Goal: Check status: Check status

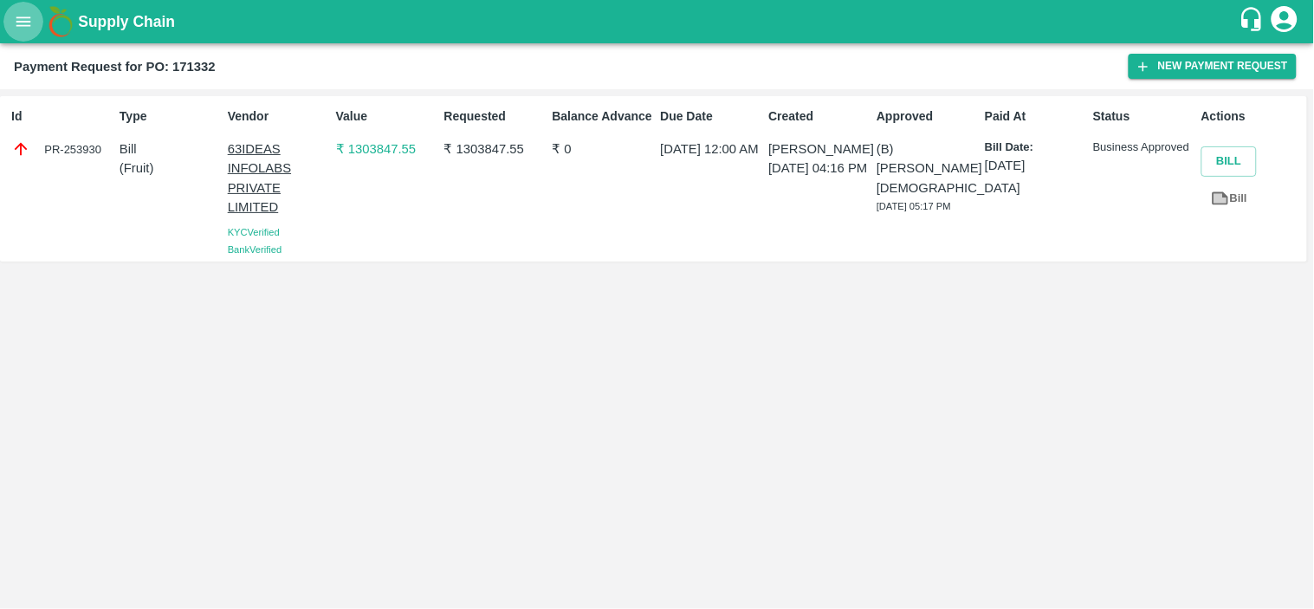
click at [29, 21] on icon "open drawer" at bounding box center [23, 21] width 15 height 10
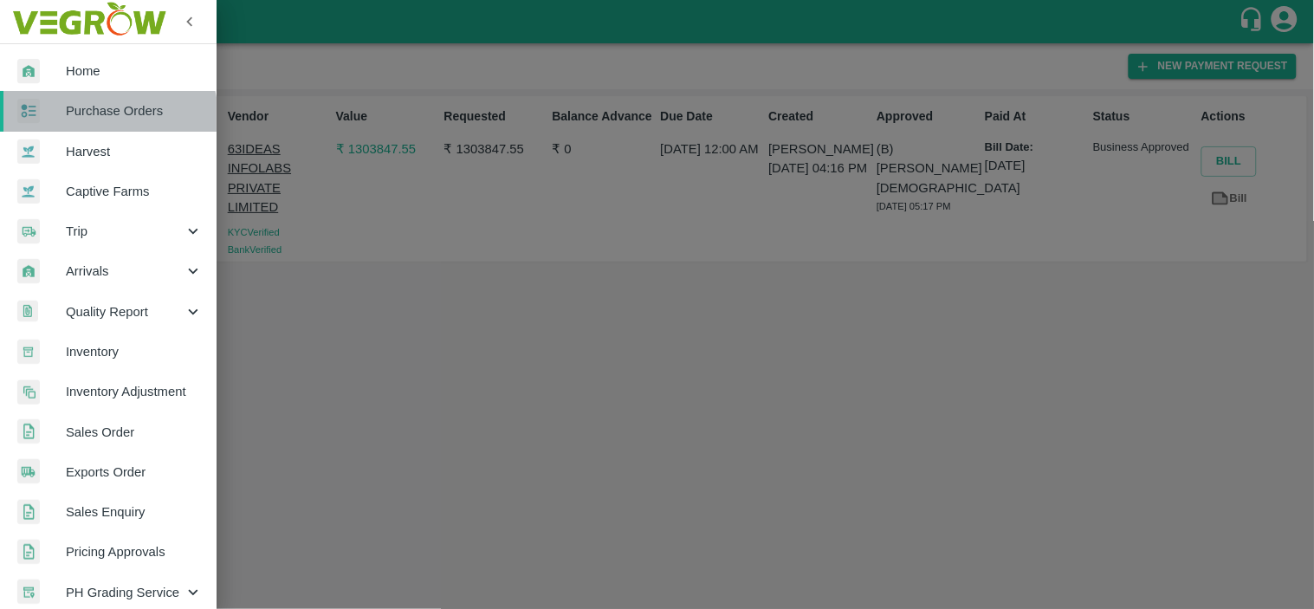
click at [87, 122] on link "Purchase Orders" at bounding box center [108, 111] width 217 height 40
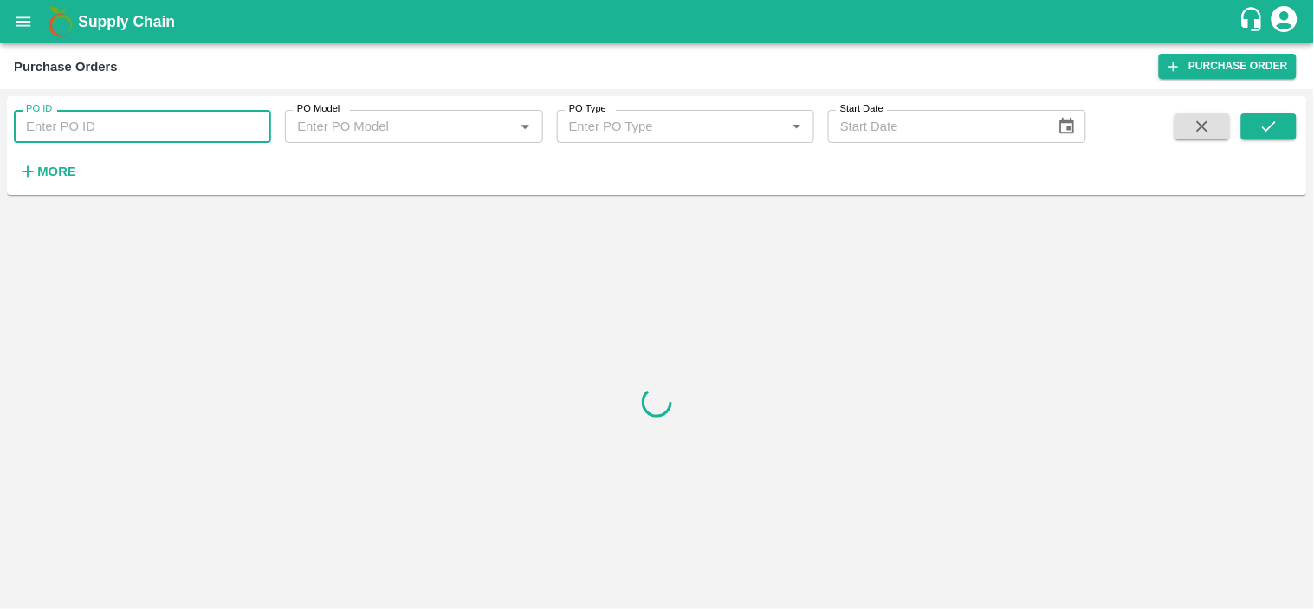
click at [125, 126] on input "PO ID" at bounding box center [142, 126] width 257 height 33
paste input "160735"
type input "160735"
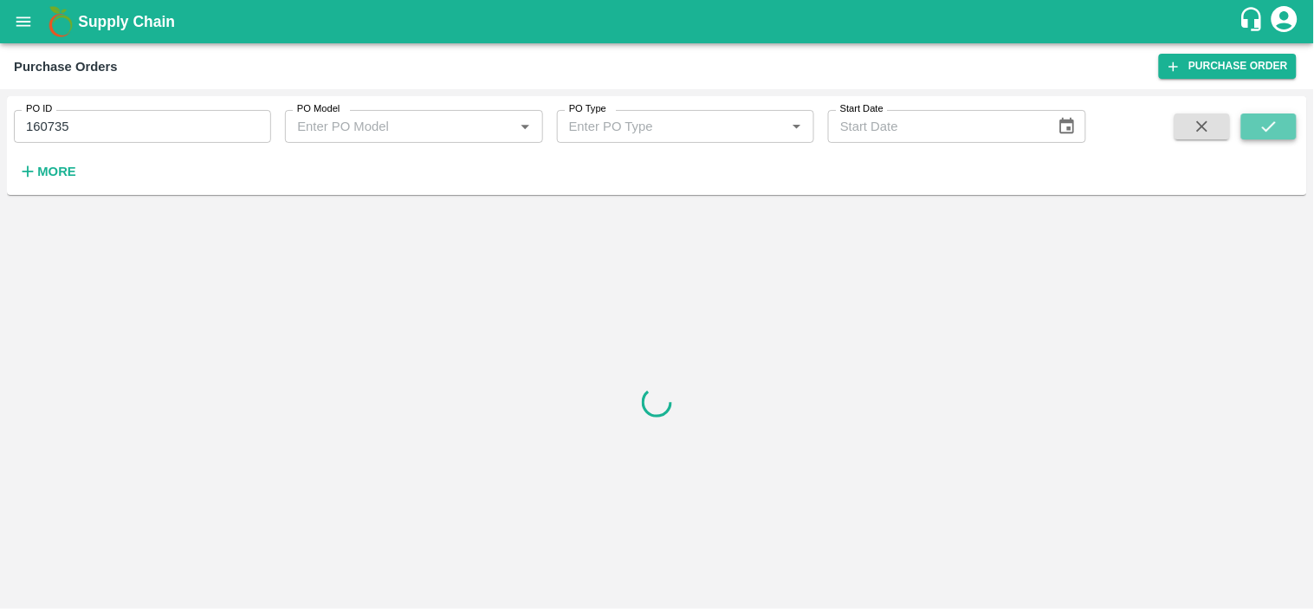
click at [1261, 121] on icon "submit" at bounding box center [1269, 126] width 19 height 19
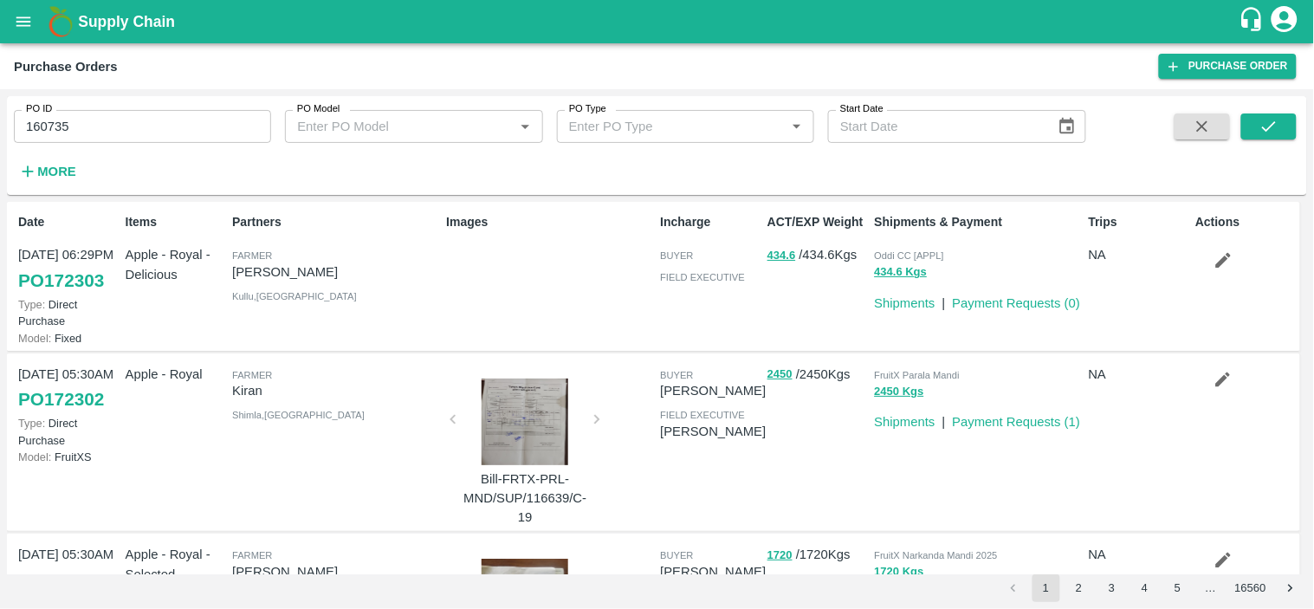
click at [107, 115] on input "160735" at bounding box center [142, 126] width 257 height 33
click at [1261, 131] on icon "submit" at bounding box center [1269, 126] width 19 height 19
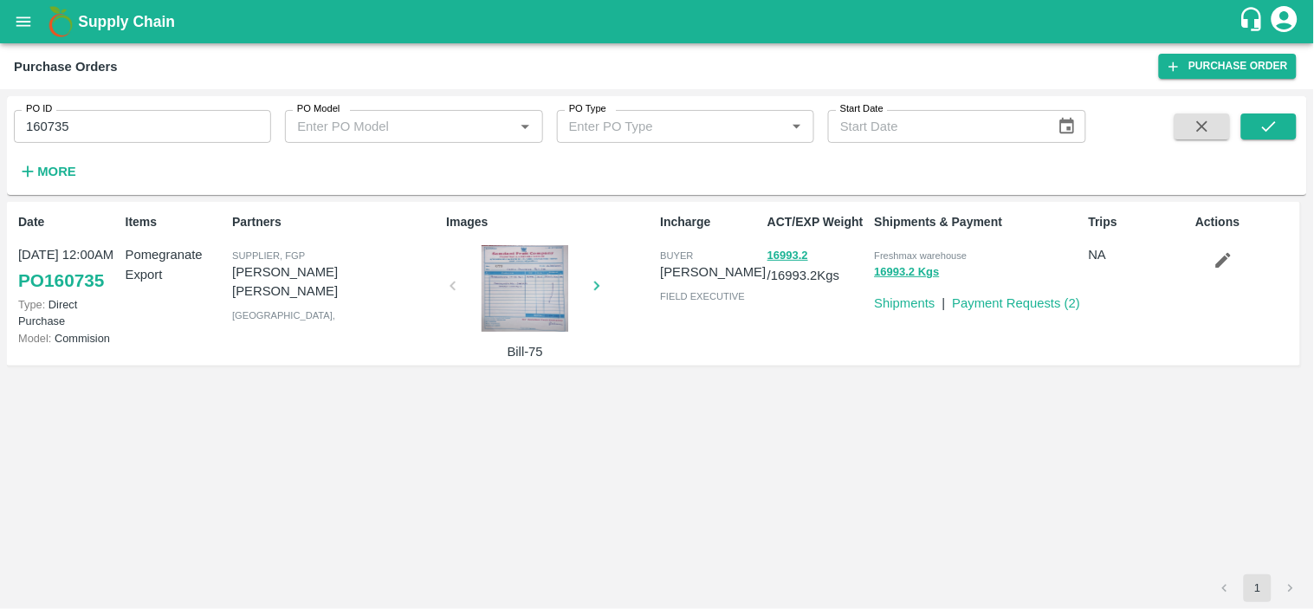
click at [948, 255] on span "Freshmax warehouse" at bounding box center [921, 255] width 93 height 10
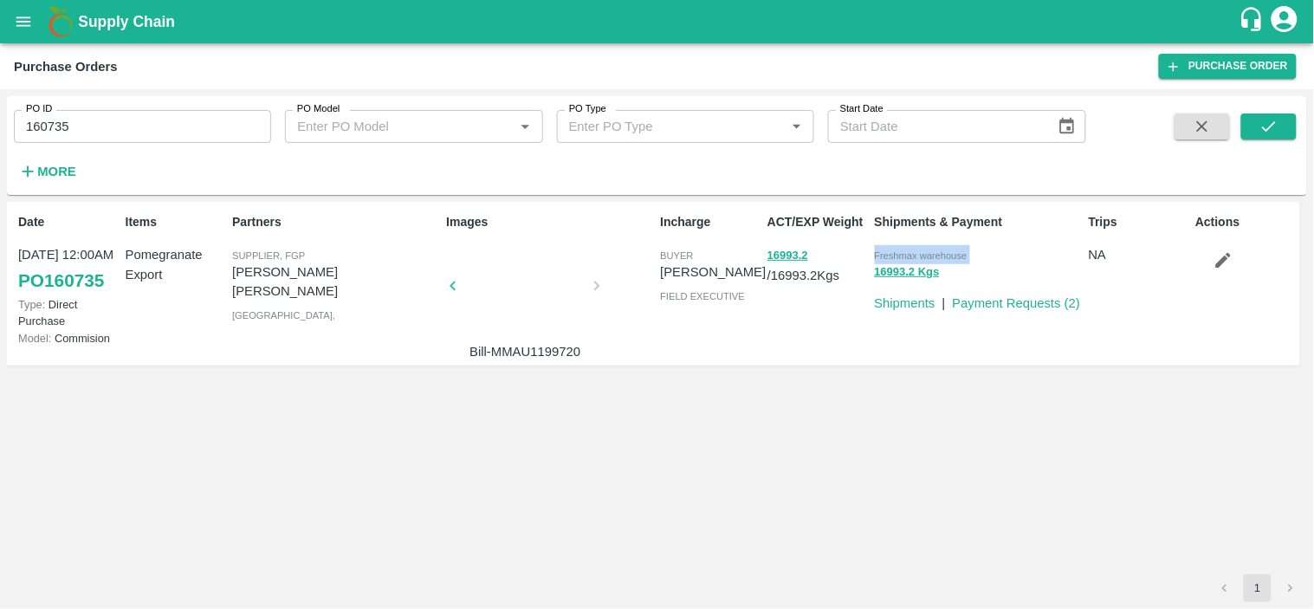
click at [948, 255] on span "Freshmax warehouse" at bounding box center [921, 255] width 93 height 10
copy p "Freshmax warehouse 16993.2 Kgs"
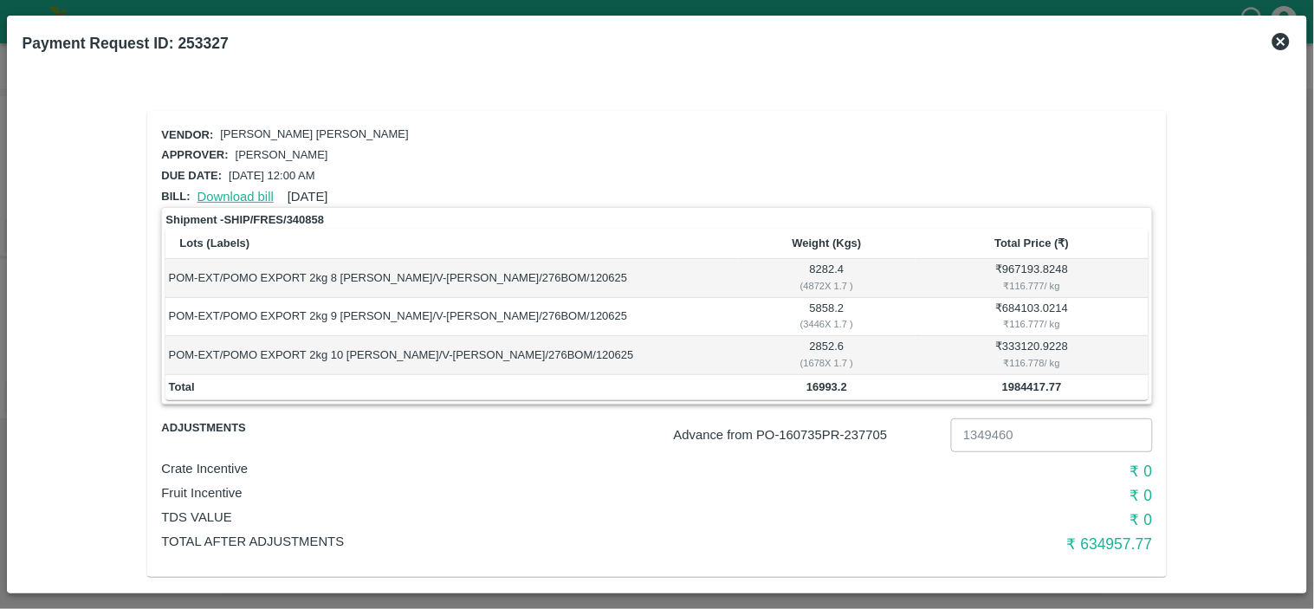
click at [214, 194] on link "Download bill" at bounding box center [236, 197] width 76 height 14
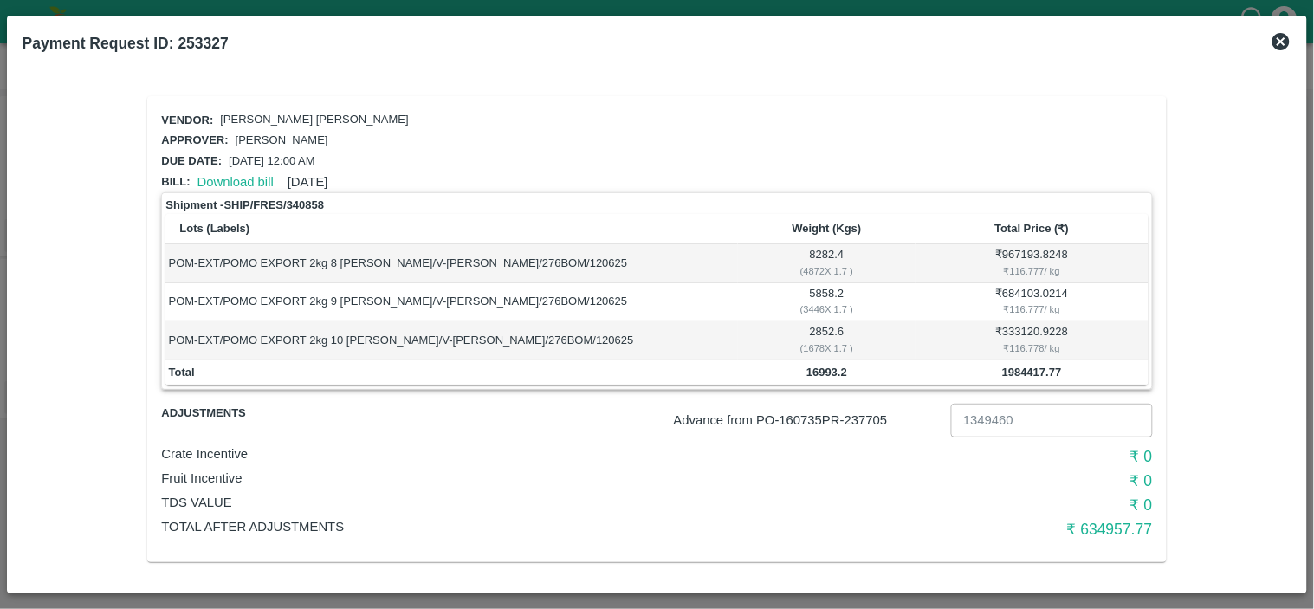
click at [871, 414] on p "Advance from PO- 160735 PR- 237705" at bounding box center [809, 420] width 270 height 19
copy p "237705"
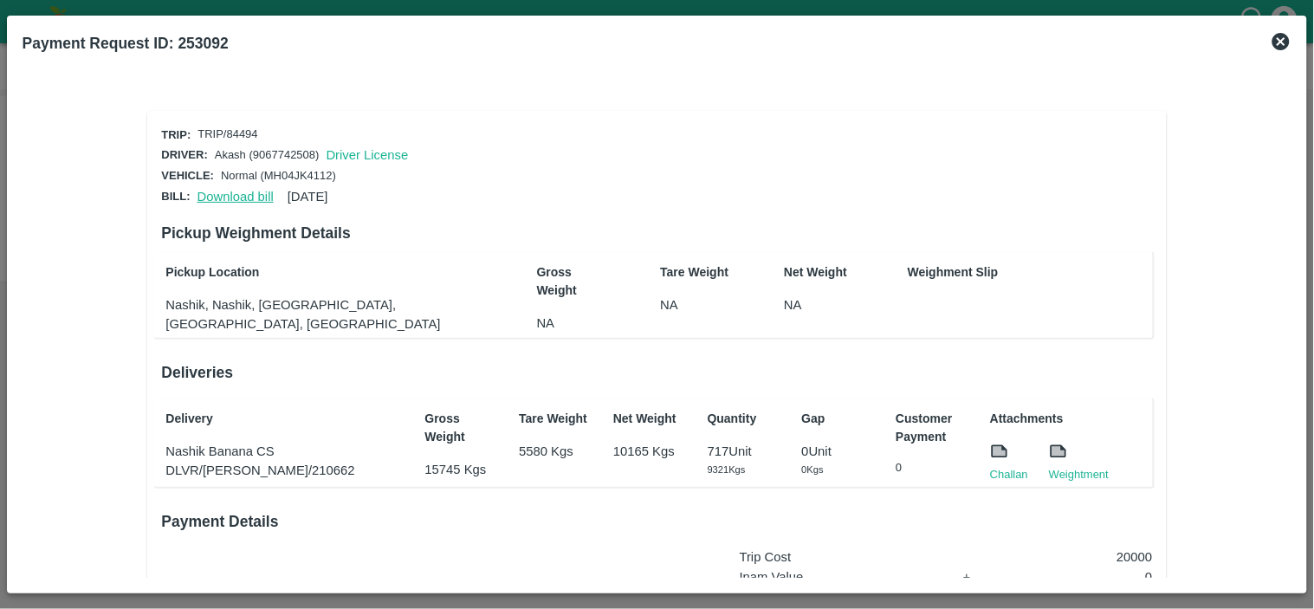
click at [221, 191] on link "Download bill" at bounding box center [236, 197] width 76 height 14
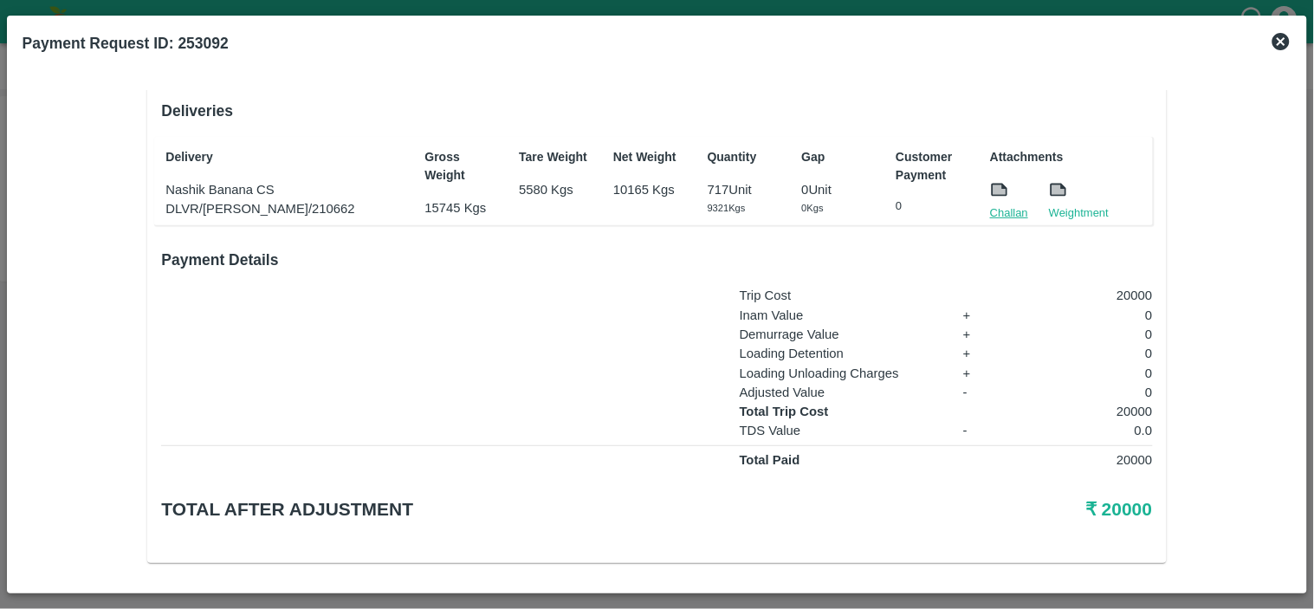
click at [990, 204] on link "Challan" at bounding box center [1009, 212] width 38 height 17
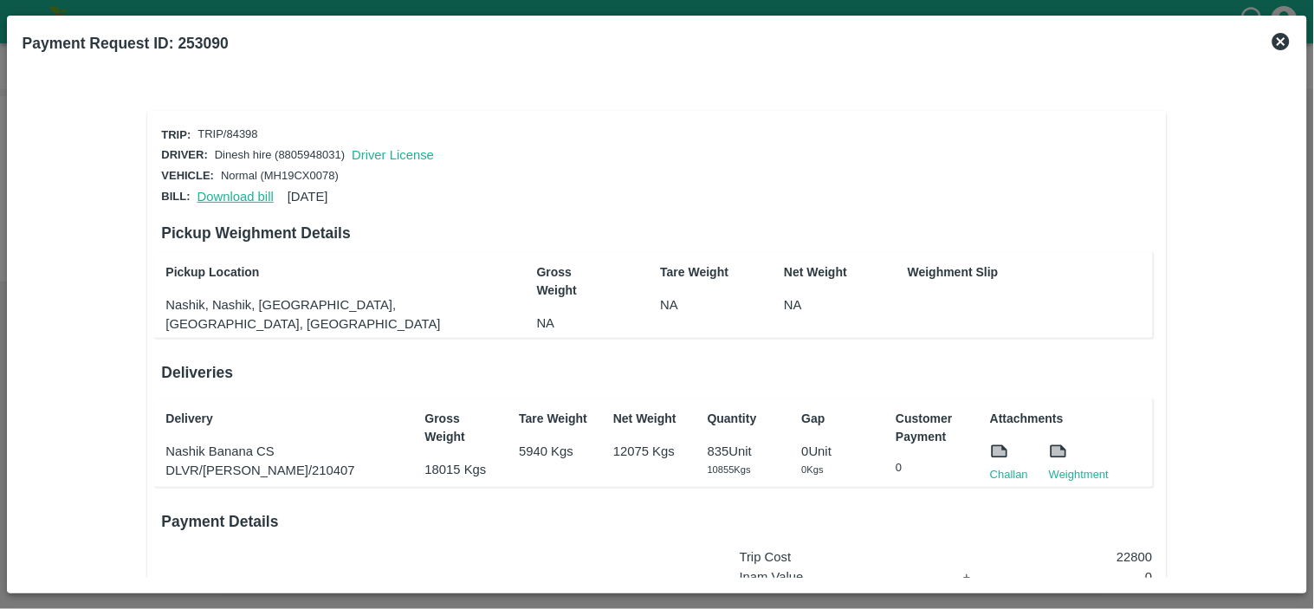
click at [239, 191] on link "Download bill" at bounding box center [236, 197] width 76 height 14
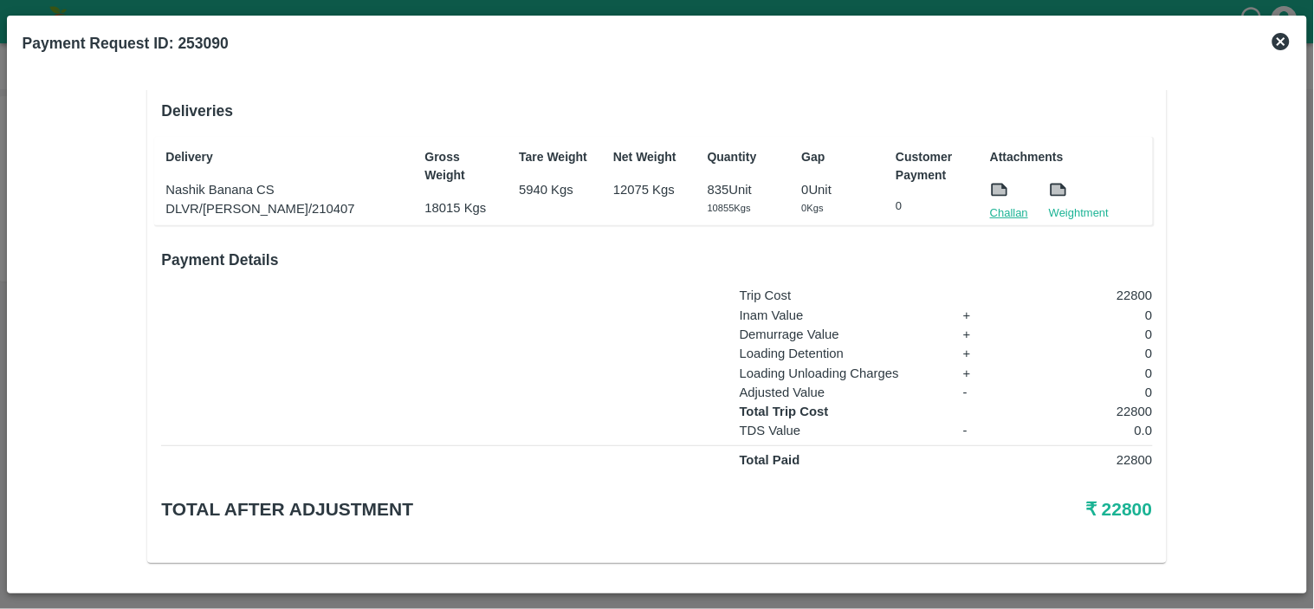
click at [1007, 204] on link "Challan" at bounding box center [1009, 212] width 38 height 17
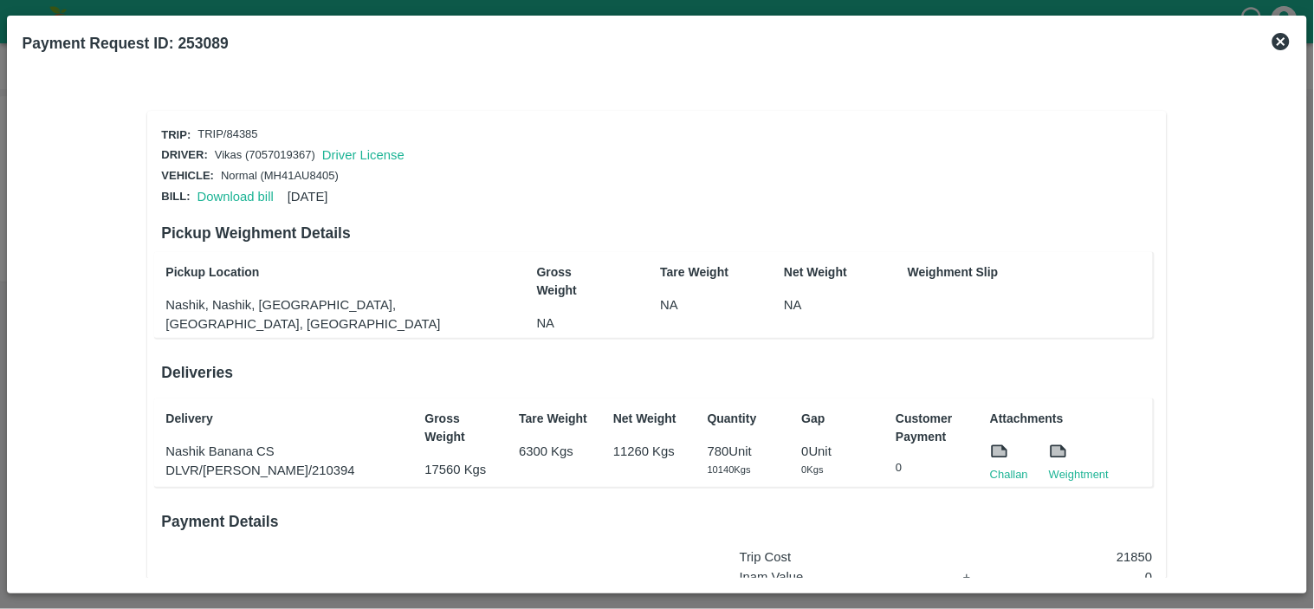
scroll to position [262, 0]
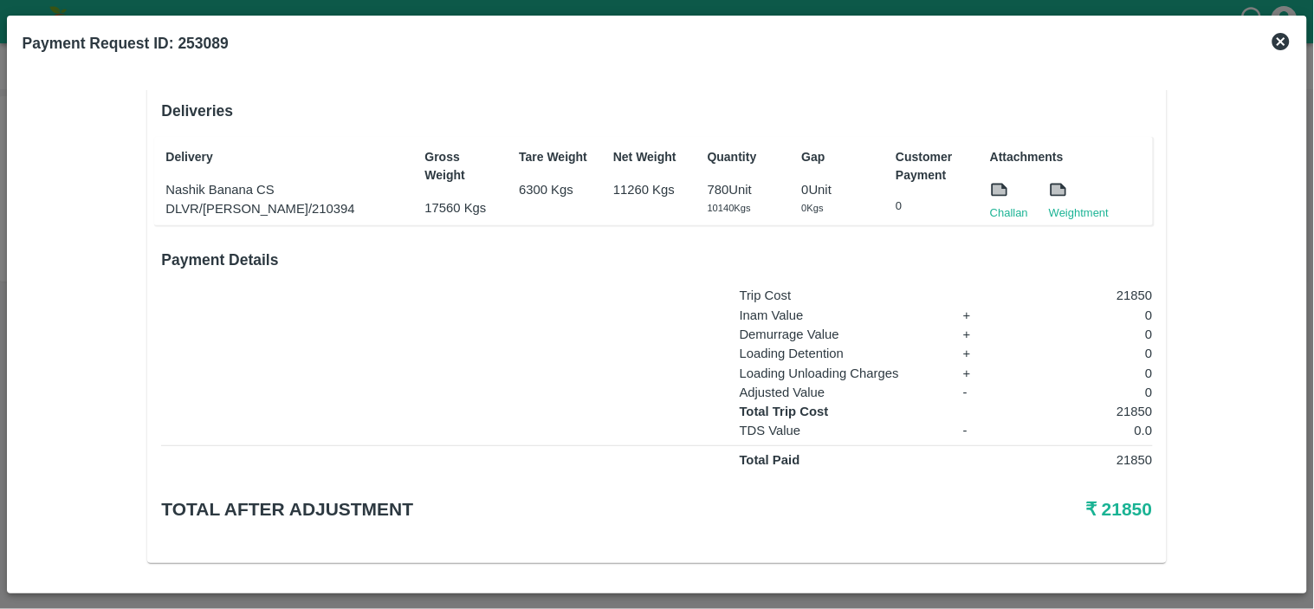
click at [1007, 217] on div "Delivery Nashik Banana CS DLVR/[PERSON_NAME]/210394 Gross Weight 17560 Kgs Tare…" at bounding box center [653, 181] width 998 height 88
click at [1003, 210] on link "Challan" at bounding box center [1009, 212] width 38 height 17
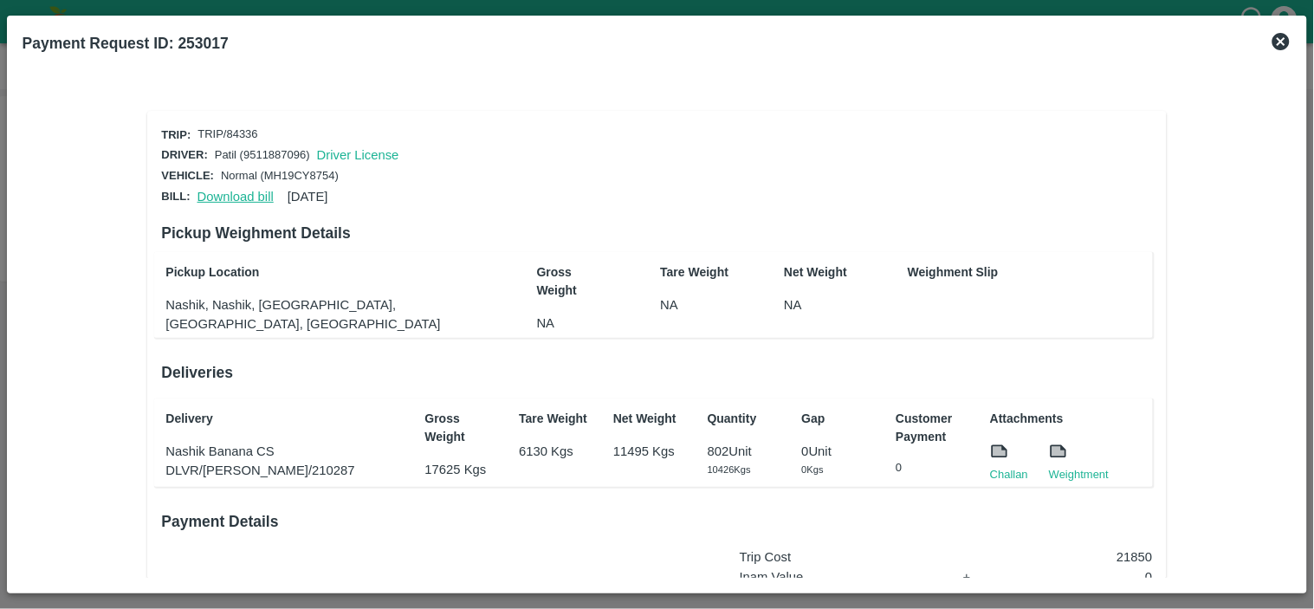
click at [237, 194] on link "Download bill" at bounding box center [236, 197] width 76 height 14
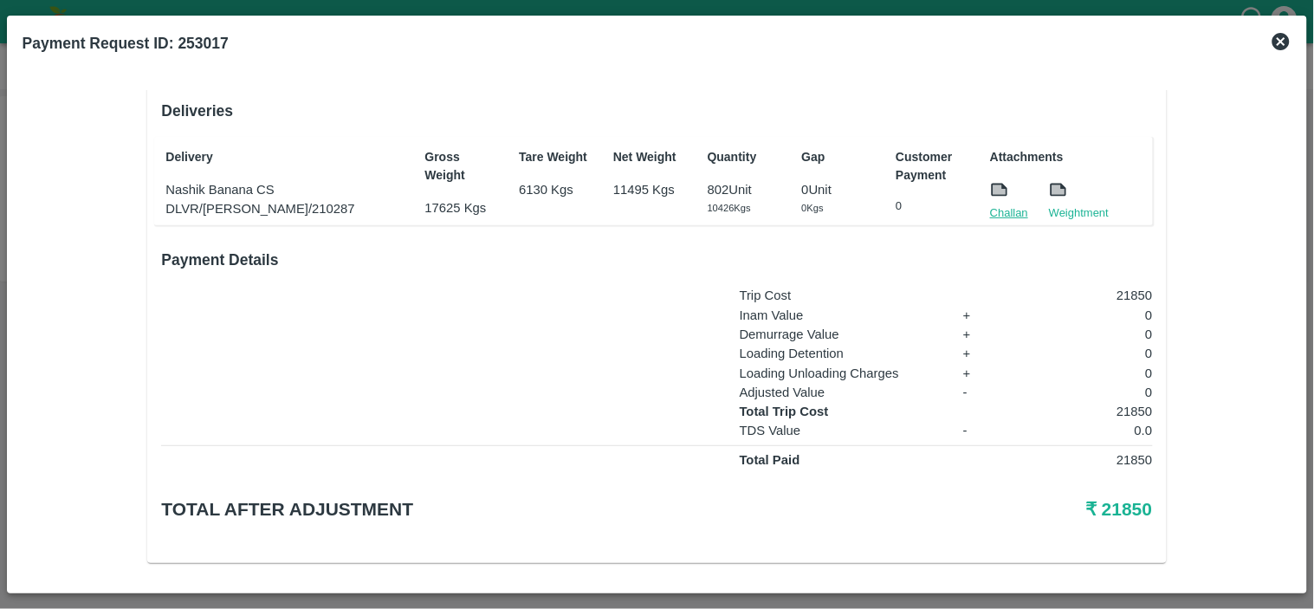
click at [1009, 206] on link "Challan" at bounding box center [1009, 212] width 38 height 17
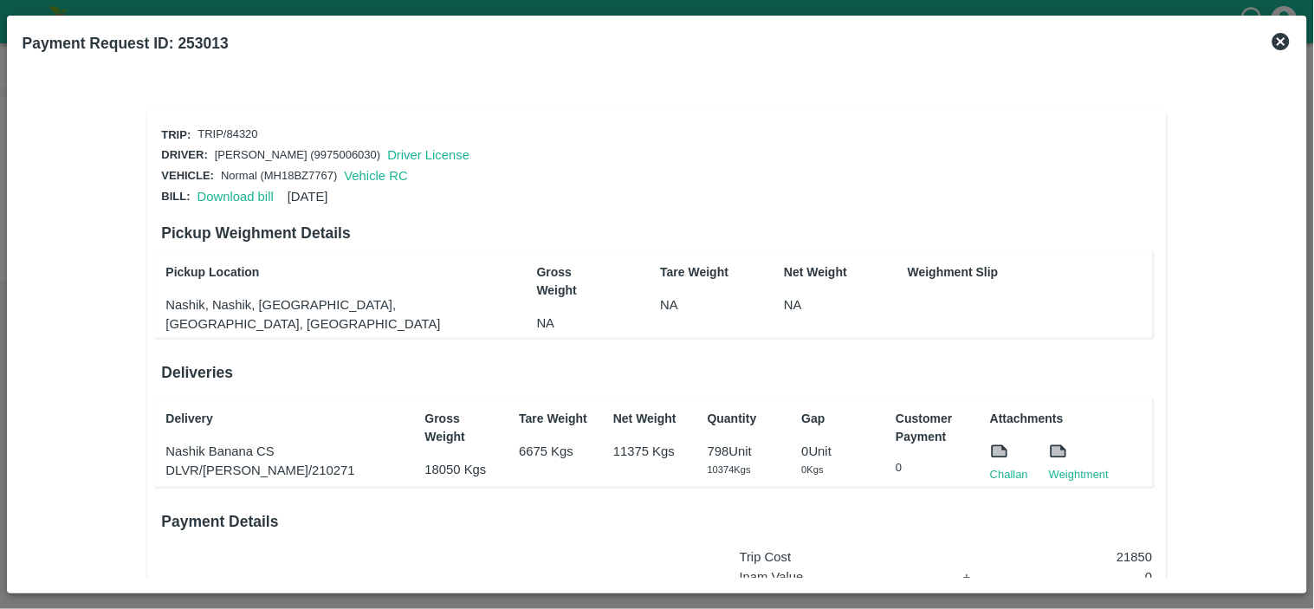
scroll to position [262, 0]
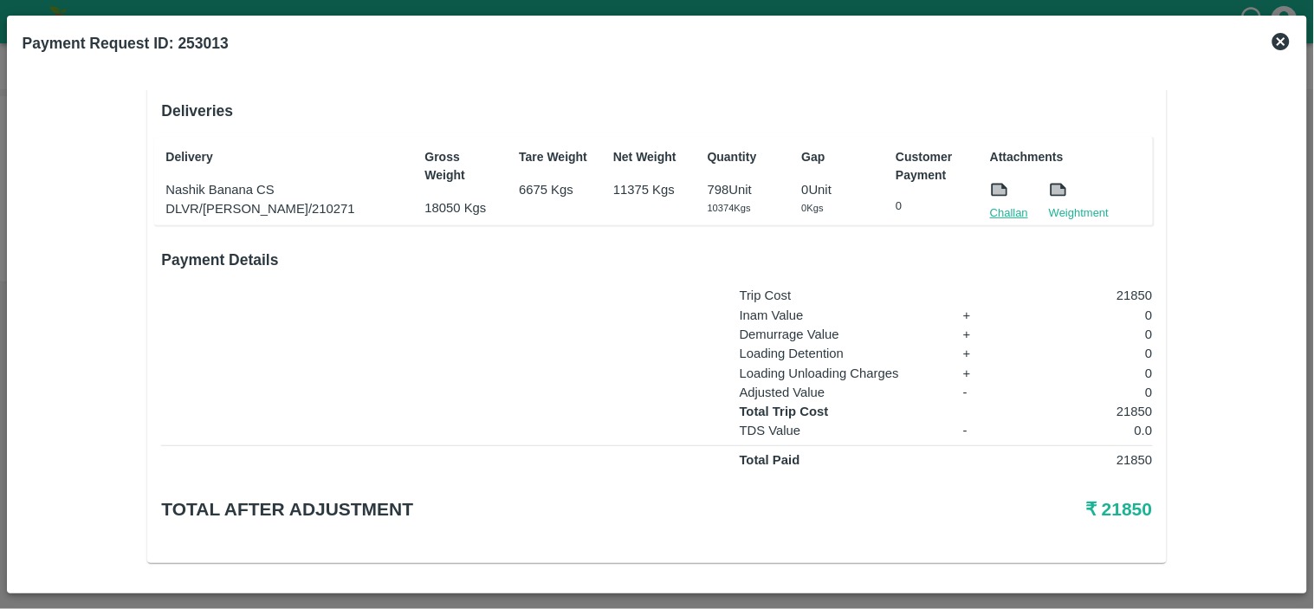
click at [1006, 209] on link "Challan" at bounding box center [1009, 212] width 38 height 17
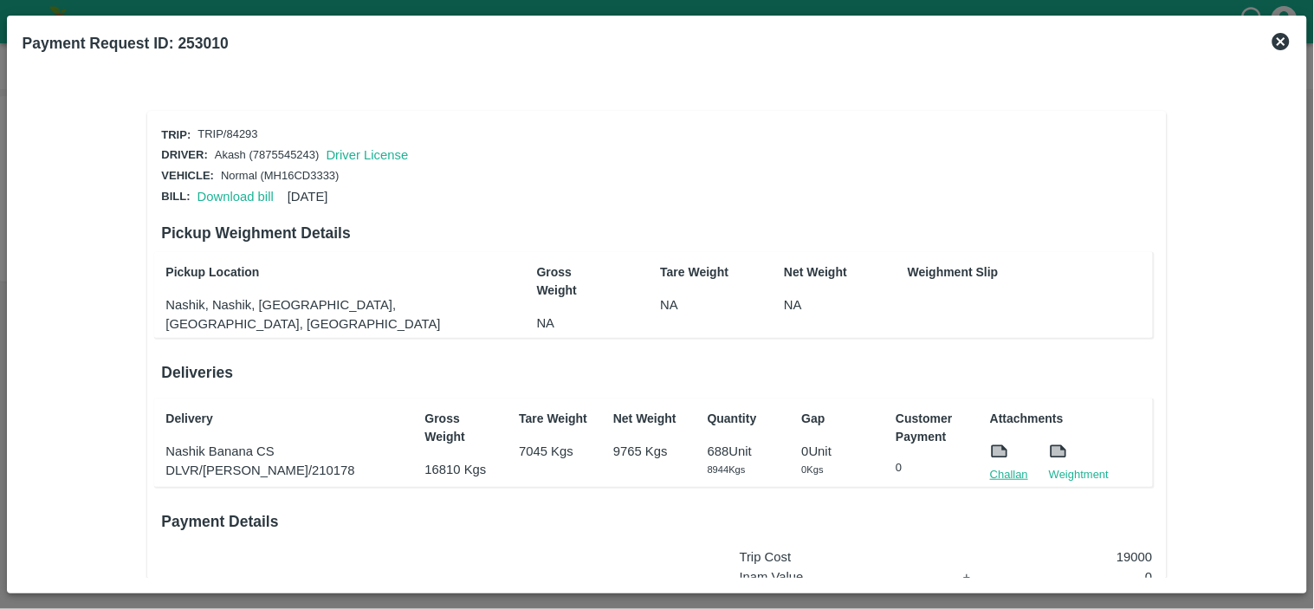
click at [1001, 472] on link "Challan" at bounding box center [1009, 474] width 38 height 17
click at [227, 196] on link "Download bill" at bounding box center [236, 197] width 76 height 14
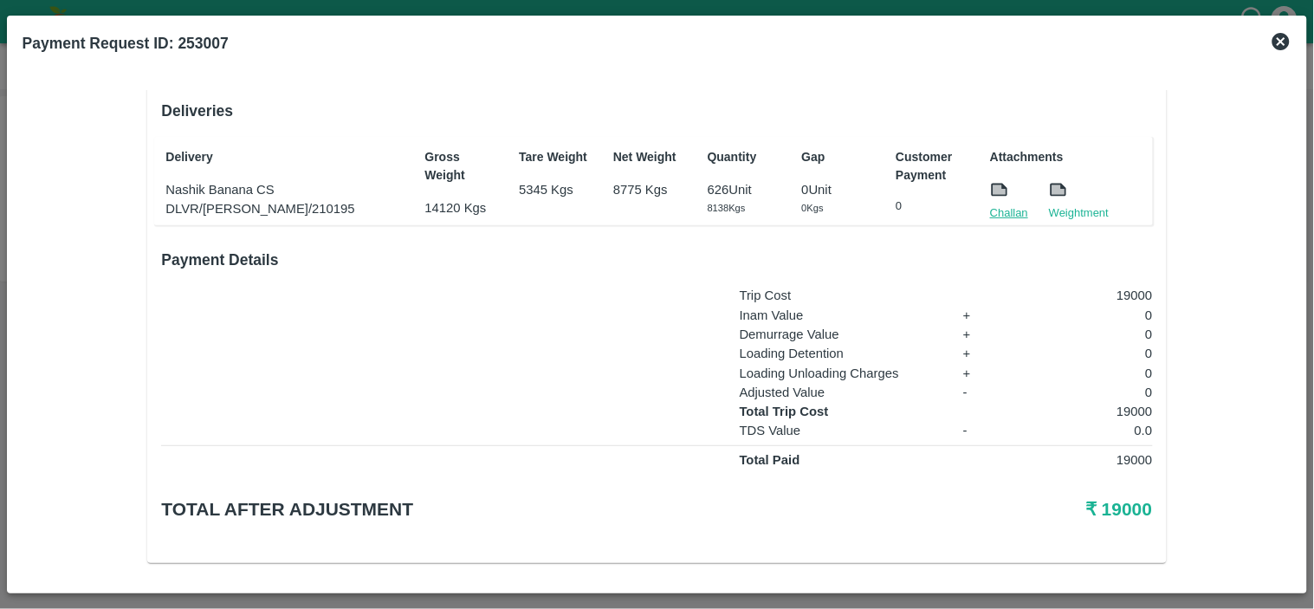
click at [1010, 208] on link "Challan" at bounding box center [1009, 212] width 38 height 17
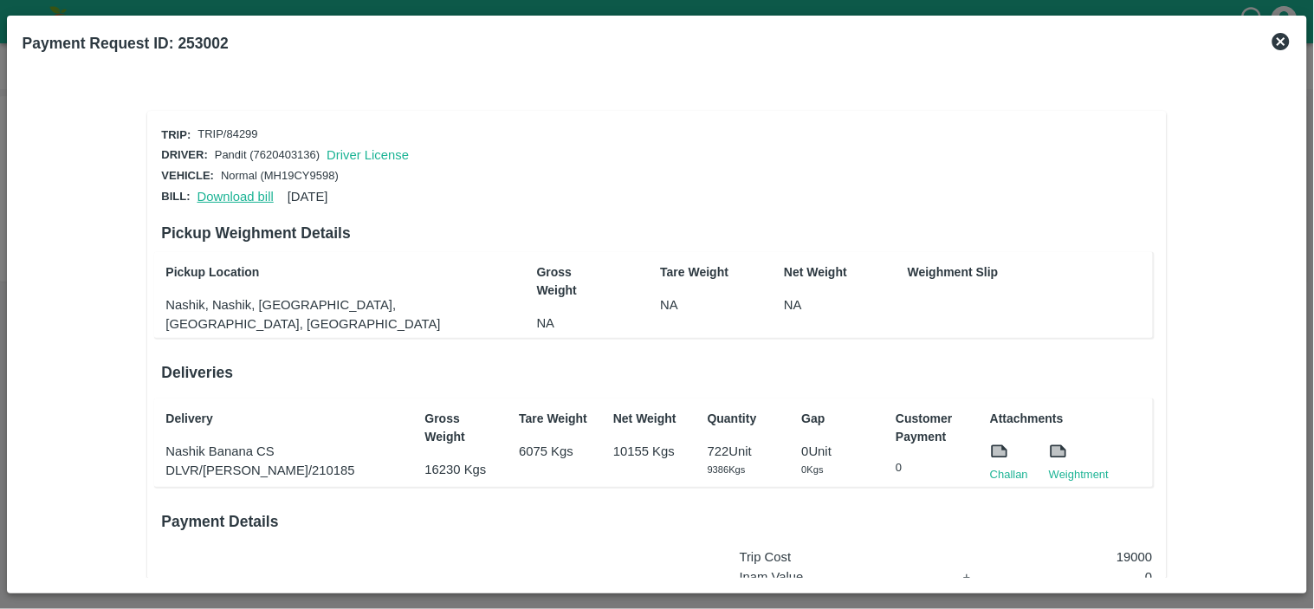
click at [237, 191] on link "Download bill" at bounding box center [236, 197] width 76 height 14
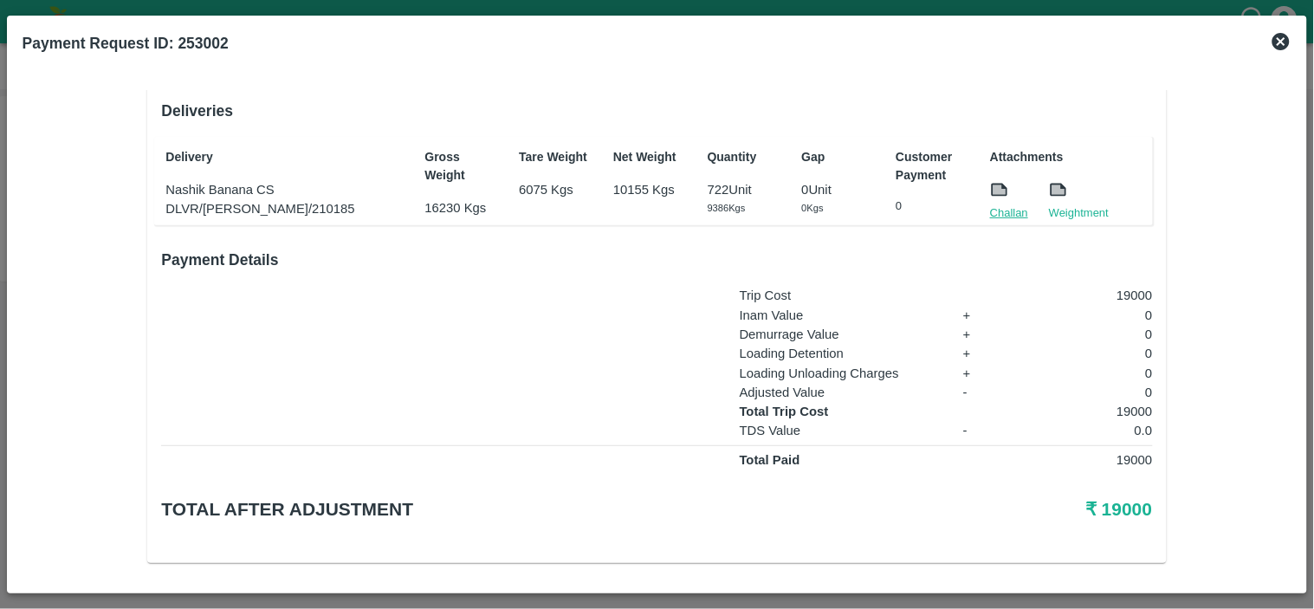
click at [1009, 214] on link "Challan" at bounding box center [1009, 212] width 38 height 17
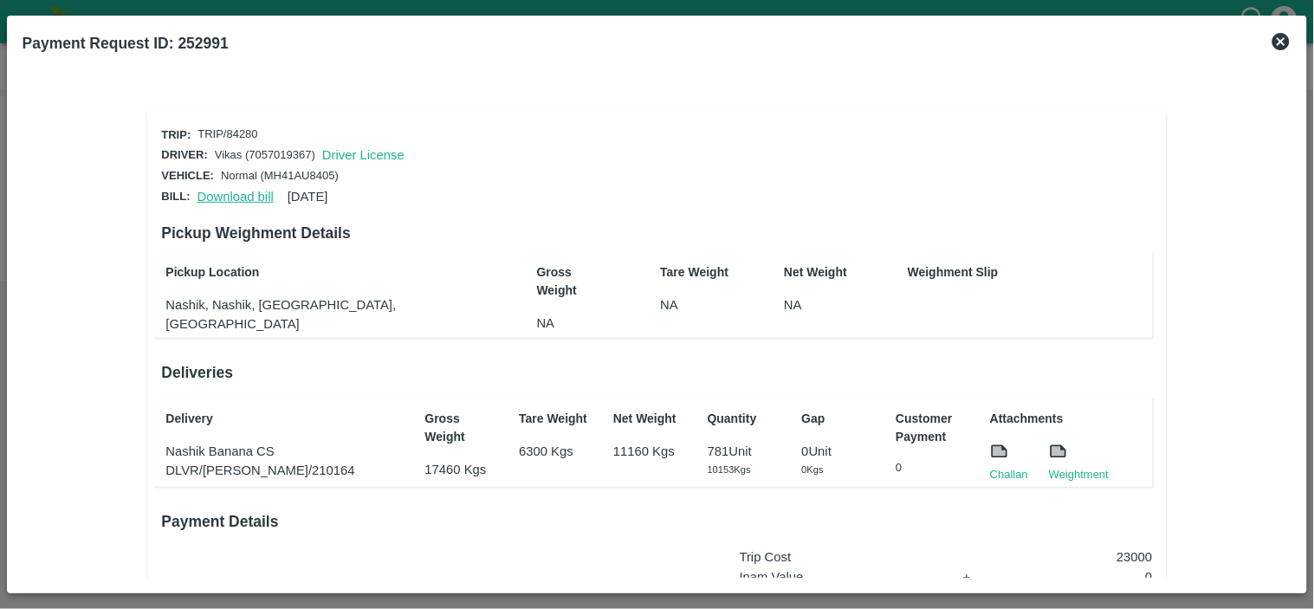
click at [243, 196] on link "Download bill" at bounding box center [236, 197] width 76 height 14
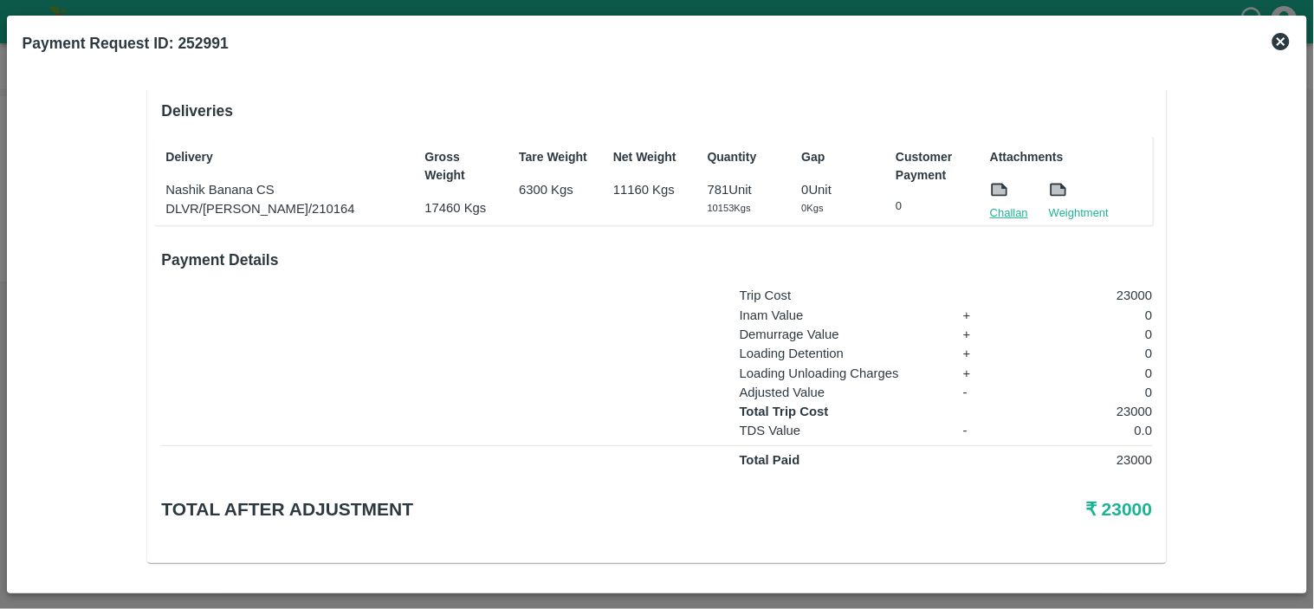
click at [1016, 206] on link "Challan" at bounding box center [1009, 212] width 38 height 17
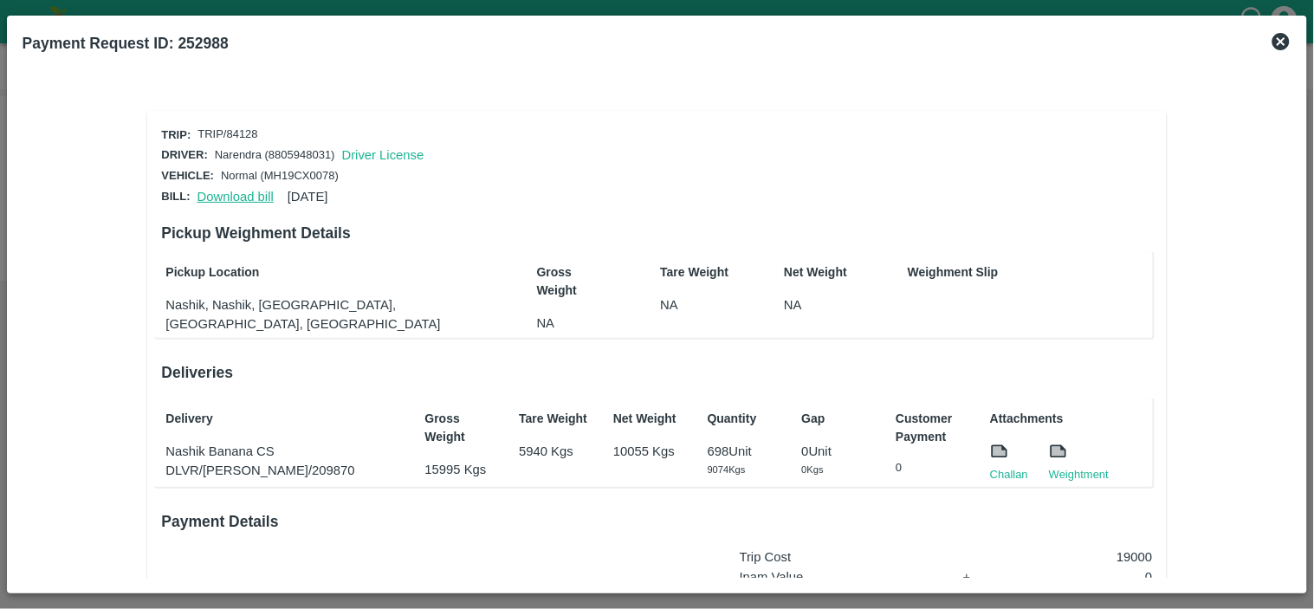
click at [231, 190] on link "Download bill" at bounding box center [236, 197] width 76 height 14
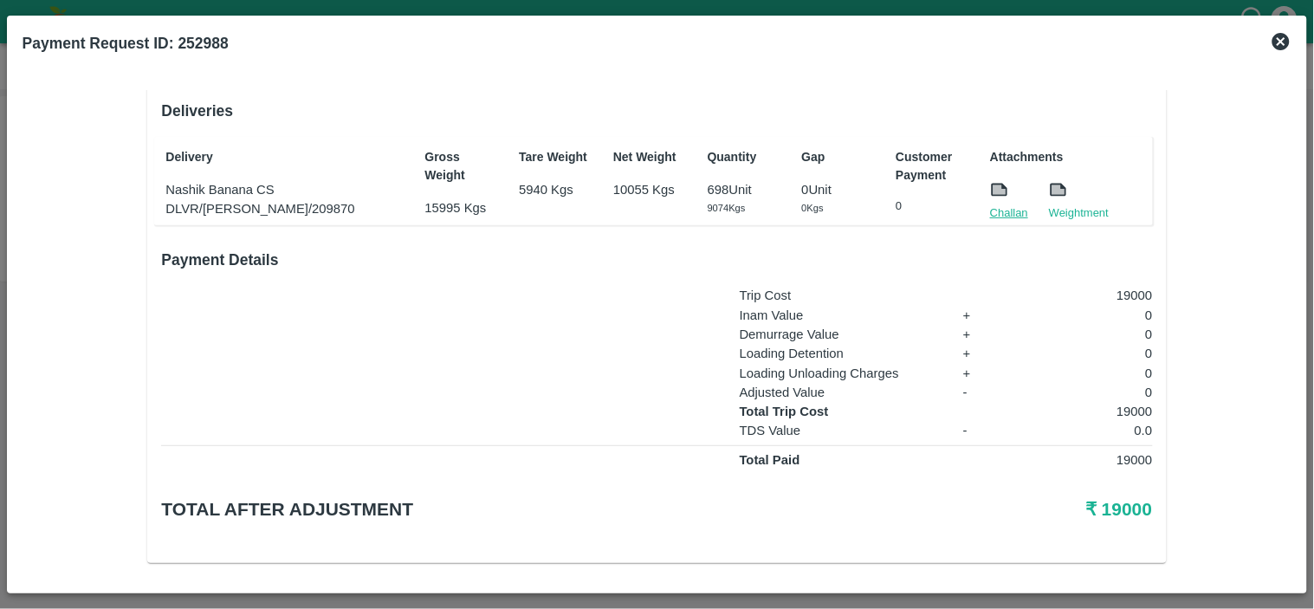
click at [1005, 204] on link "Challan" at bounding box center [1009, 212] width 38 height 17
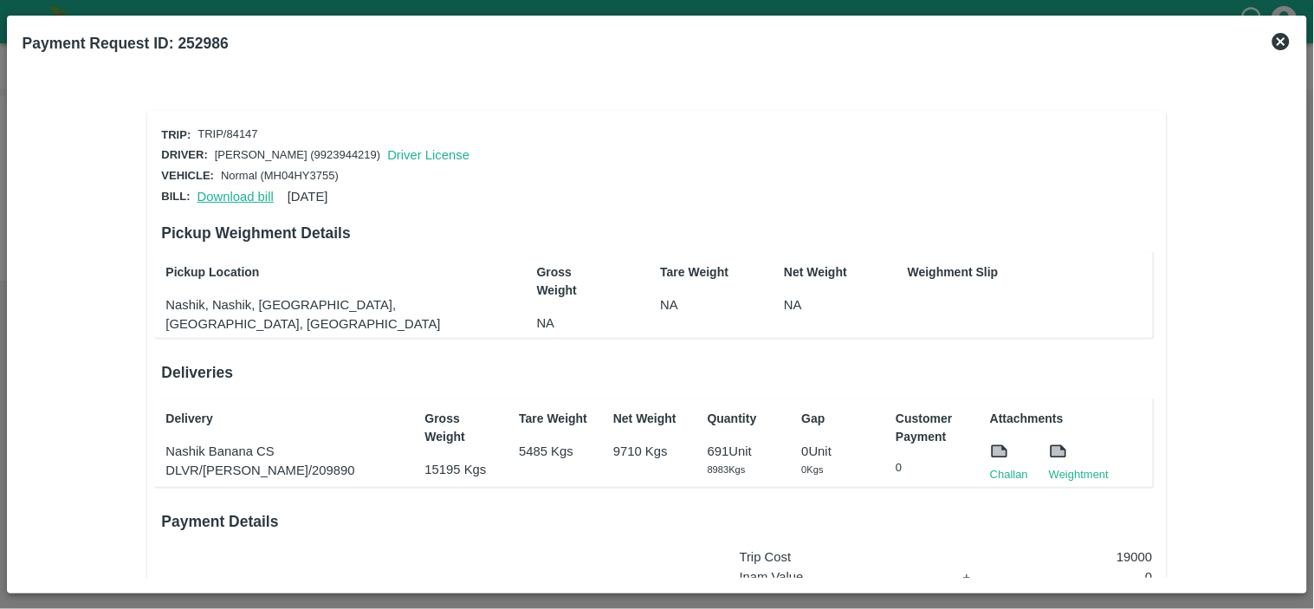
click at [226, 193] on link "Download bill" at bounding box center [236, 197] width 76 height 14
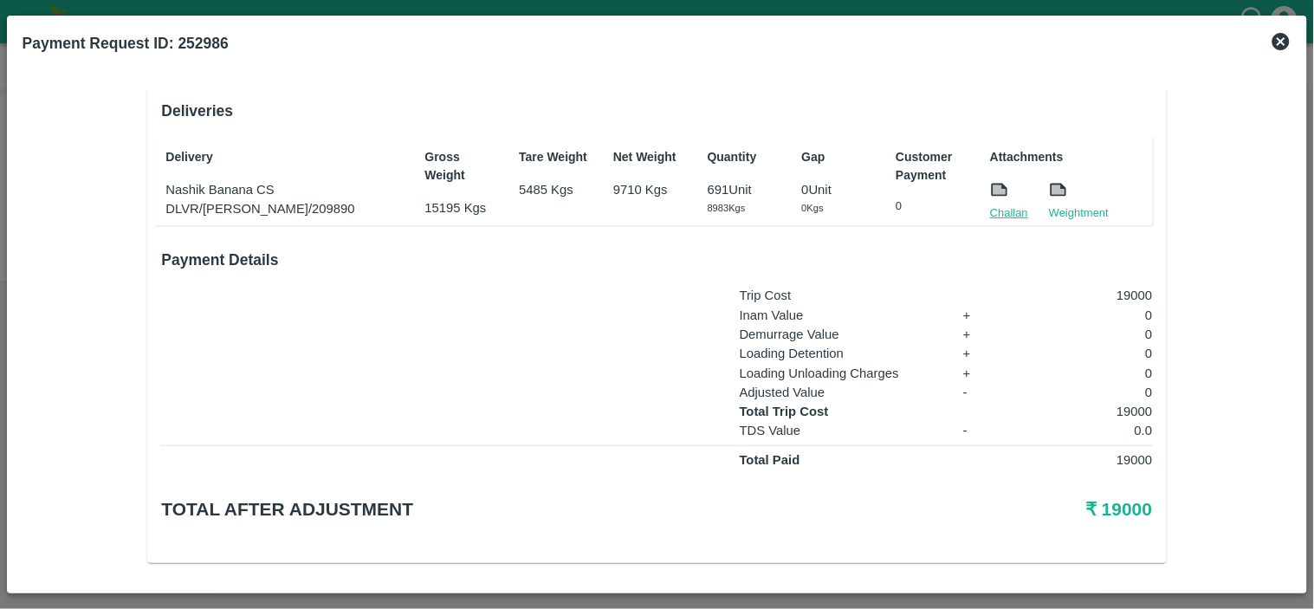
click at [1017, 209] on link "Challan" at bounding box center [1009, 212] width 38 height 17
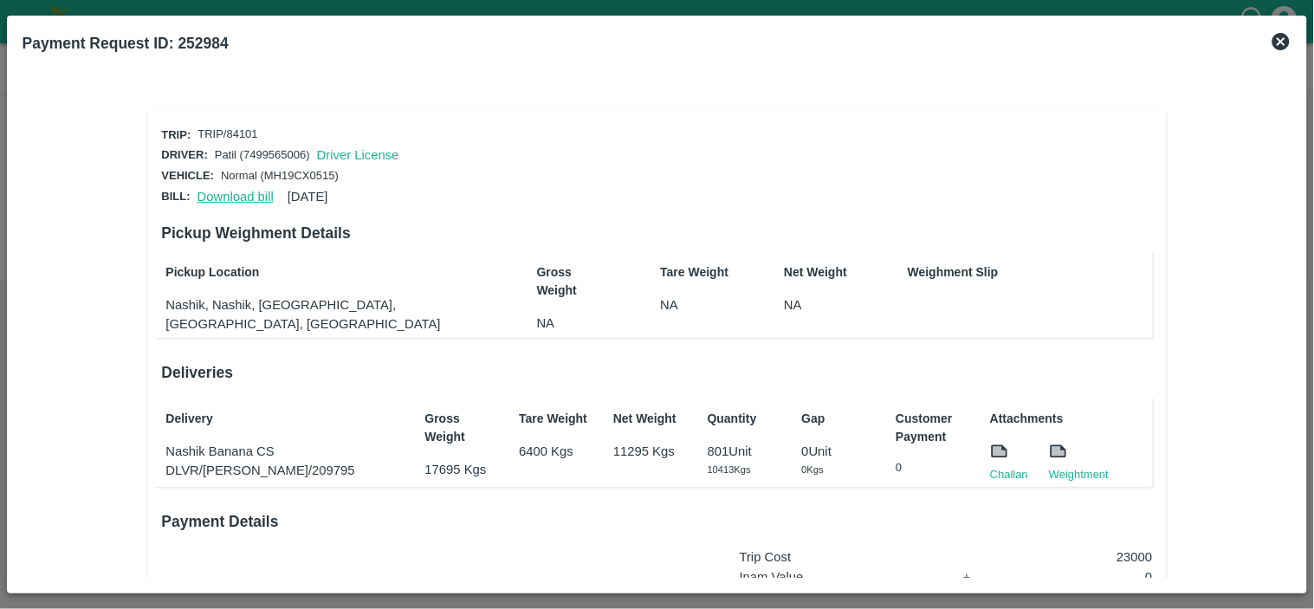
click at [237, 194] on link "Download bill" at bounding box center [236, 197] width 76 height 14
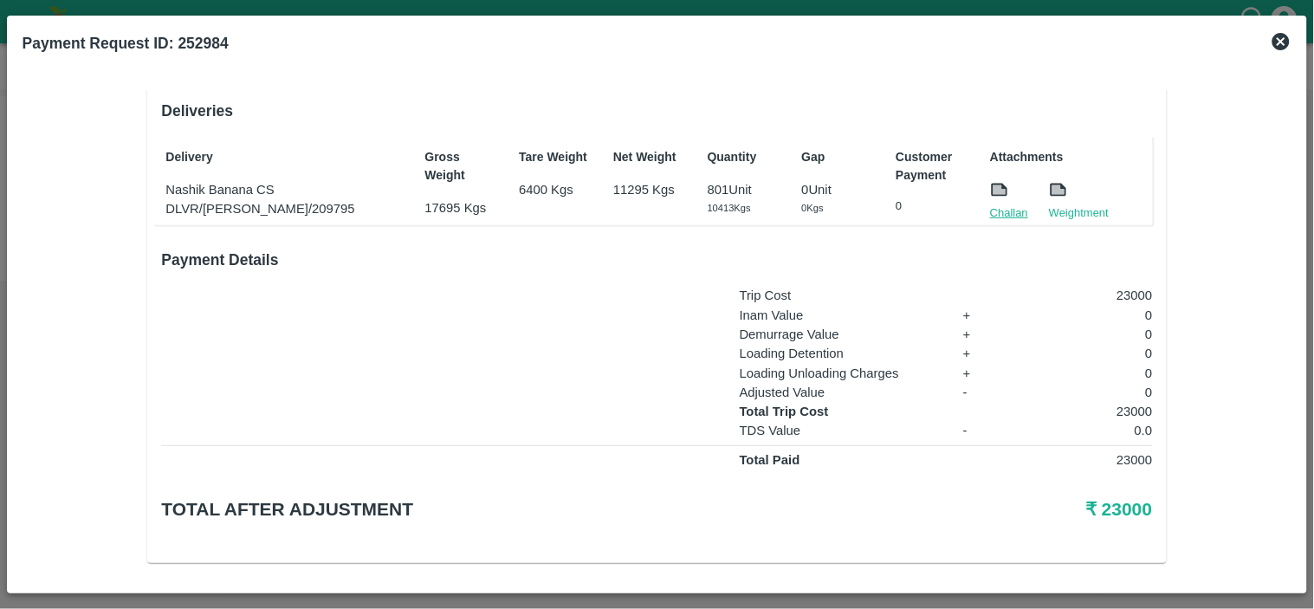
click at [1009, 208] on link "Challan" at bounding box center [1009, 212] width 38 height 17
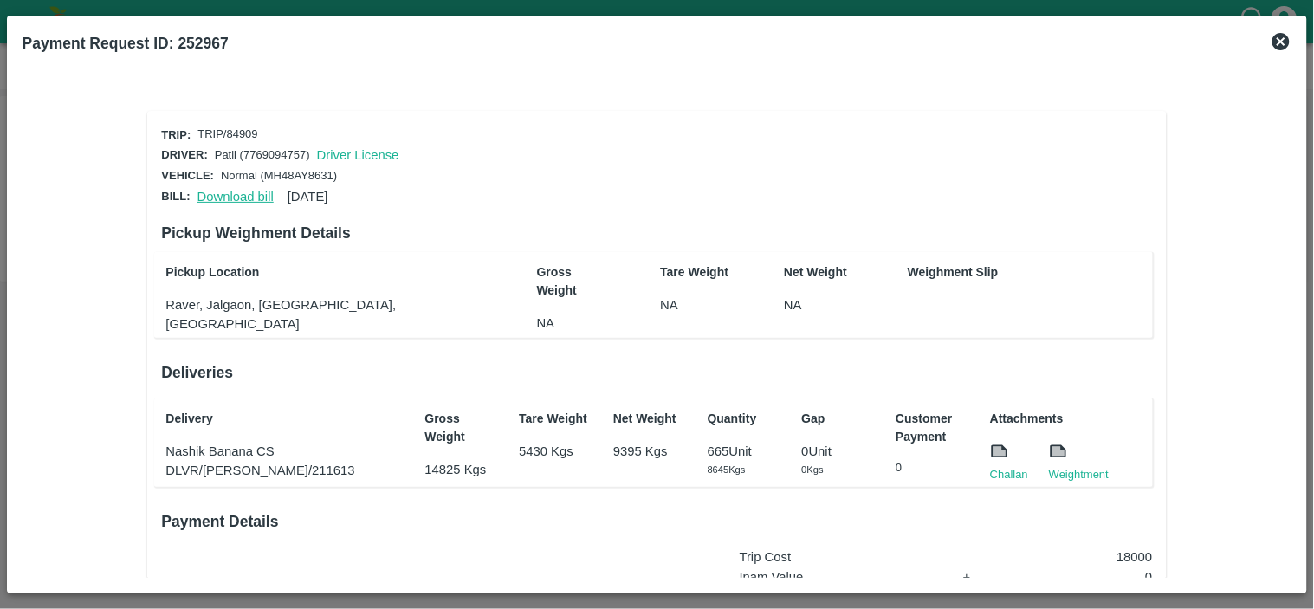
click at [229, 191] on link "Download bill" at bounding box center [236, 197] width 76 height 14
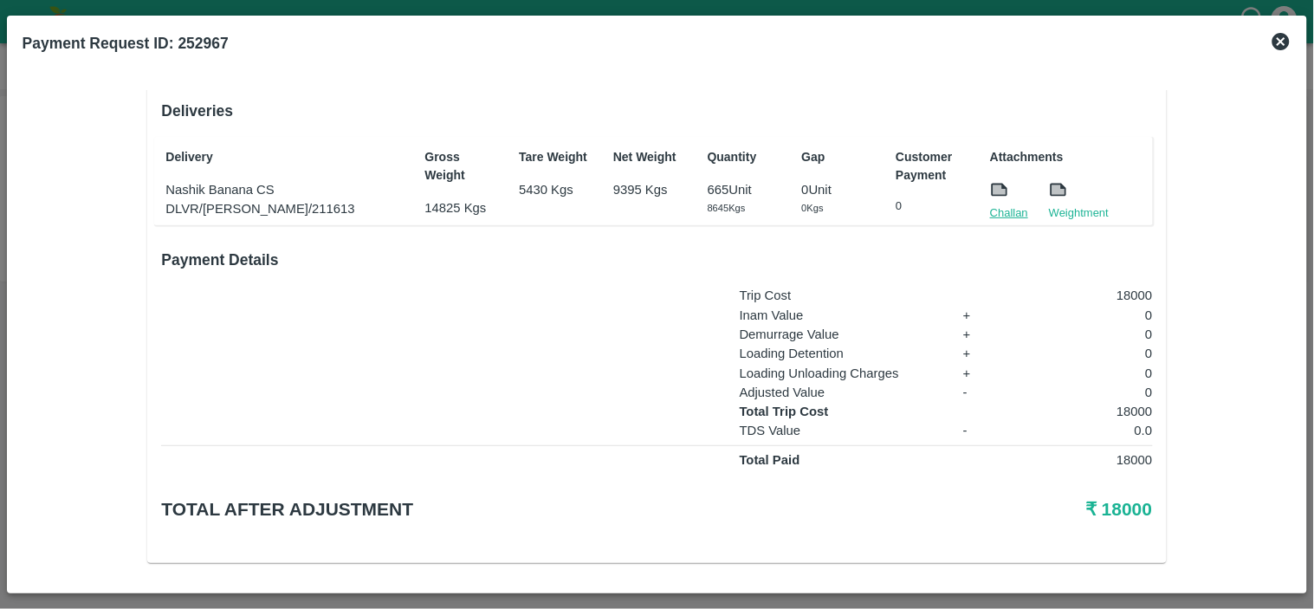
click at [1007, 204] on link "Challan" at bounding box center [1009, 212] width 38 height 17
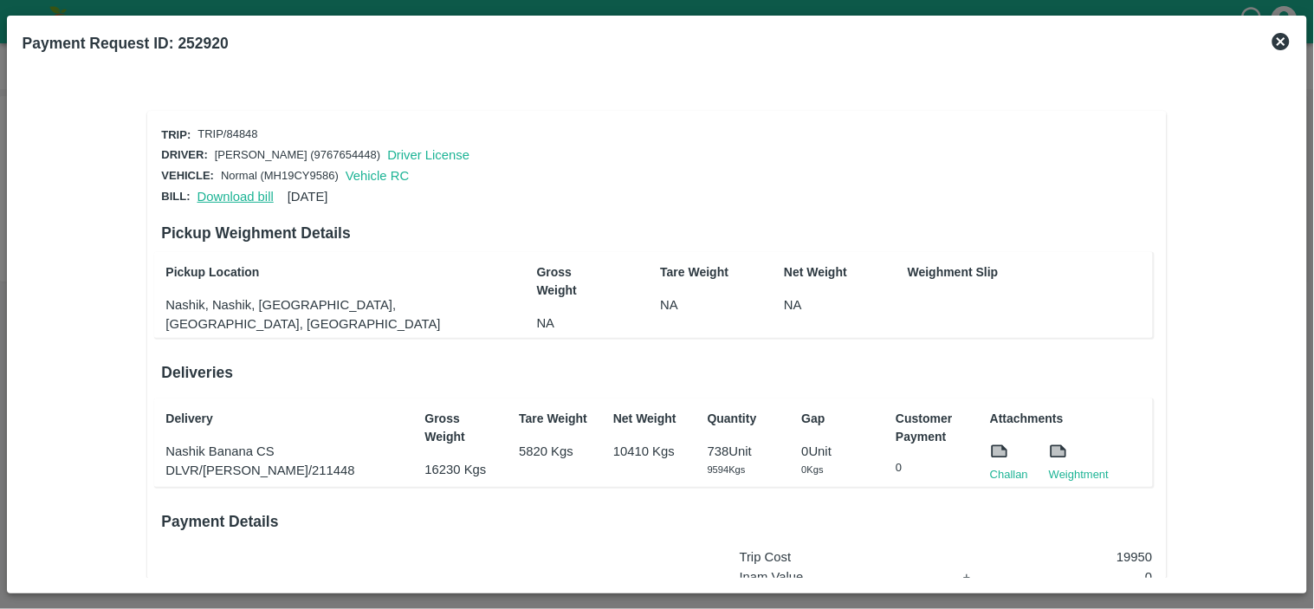
click at [217, 196] on link "Download bill" at bounding box center [236, 197] width 76 height 14
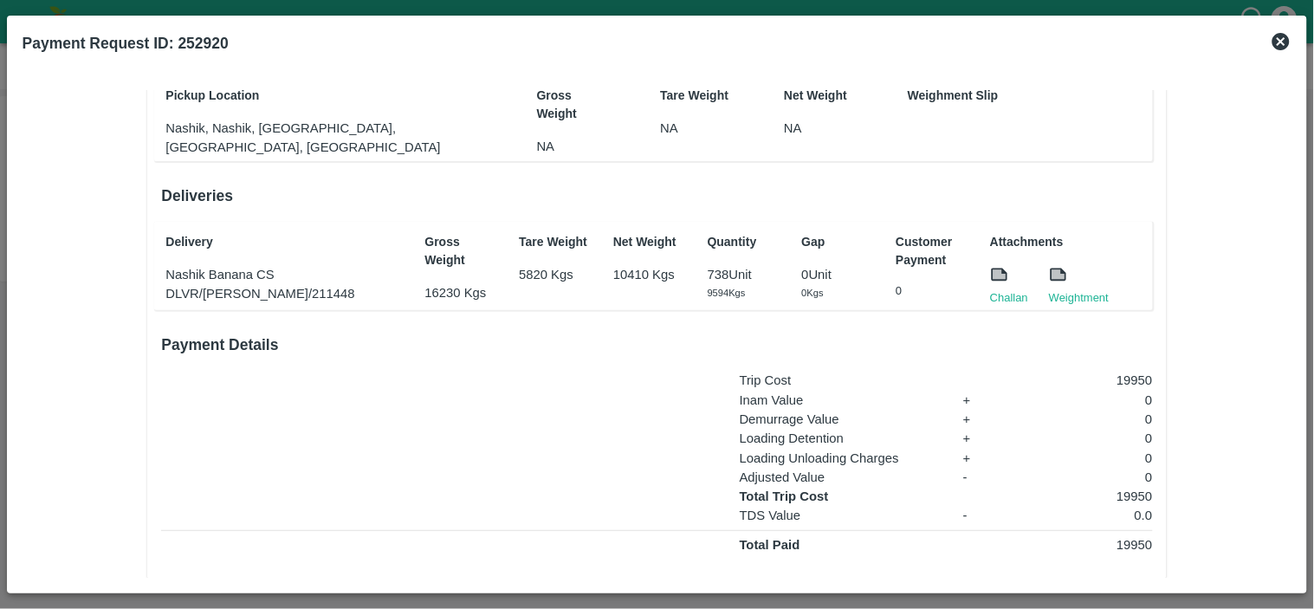
scroll to position [184, 0]
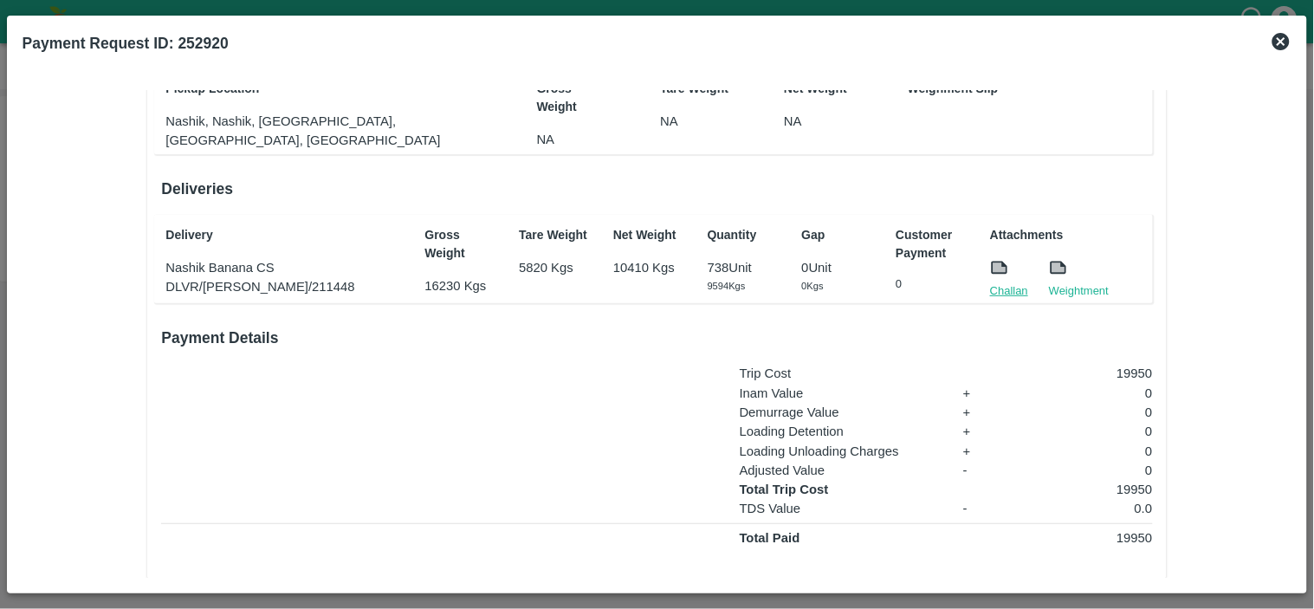
click at [1011, 288] on link "Challan" at bounding box center [1009, 290] width 38 height 17
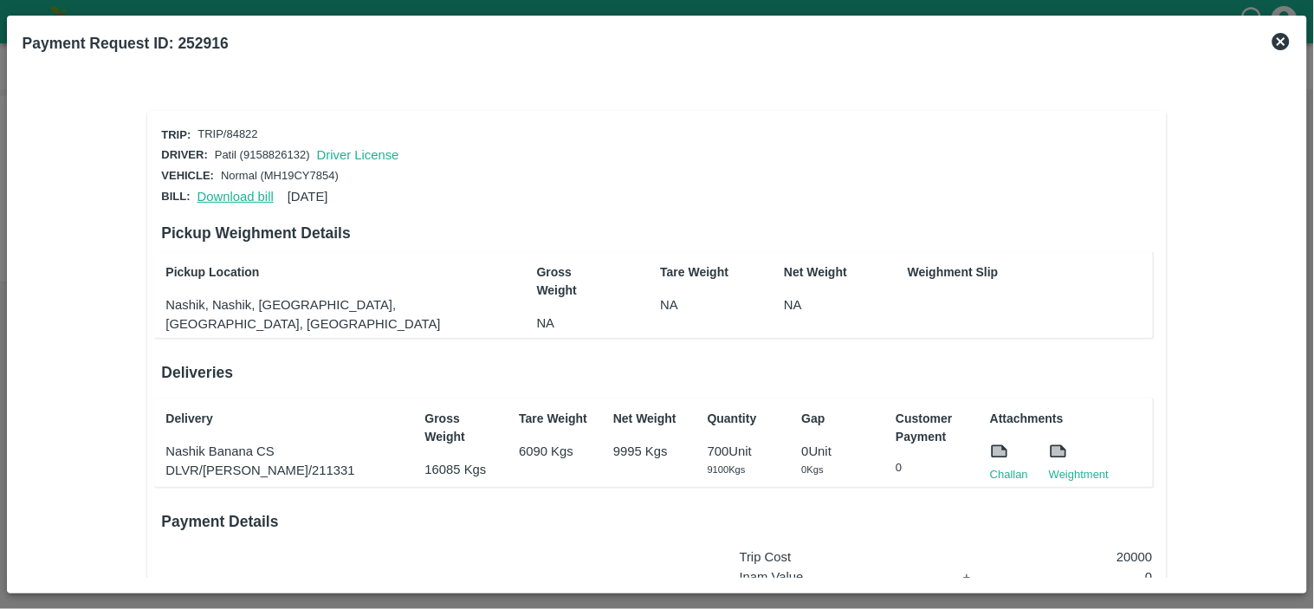
click at [226, 195] on link "Download bill" at bounding box center [236, 197] width 76 height 14
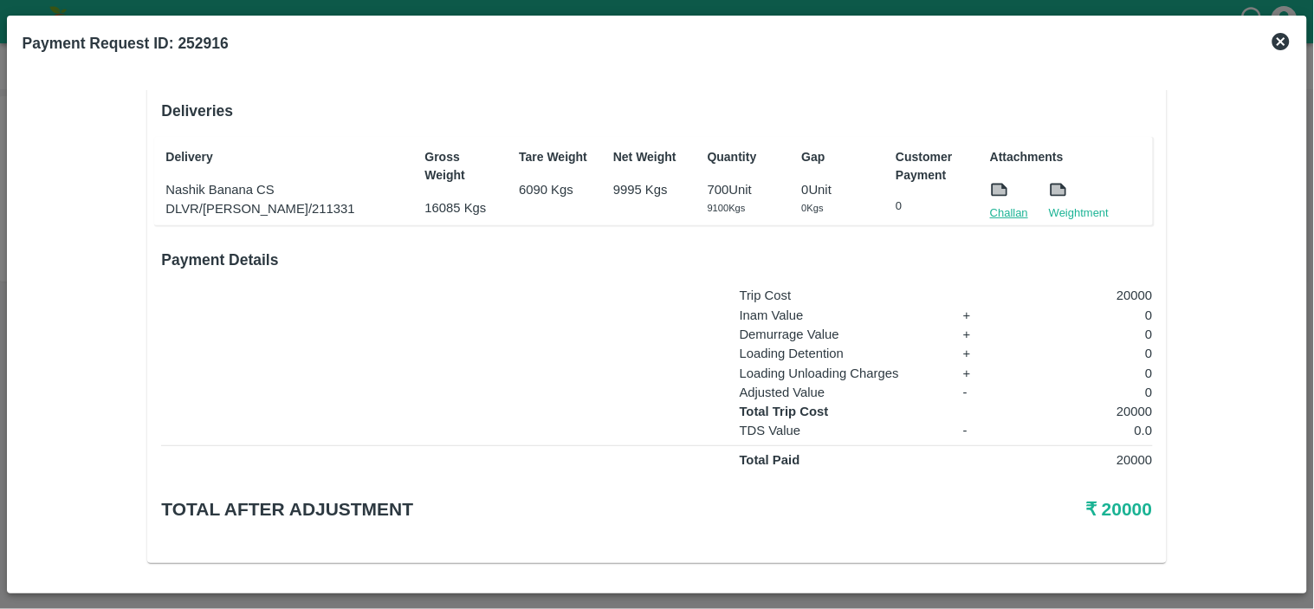
click at [1009, 211] on link "Challan" at bounding box center [1009, 212] width 38 height 17
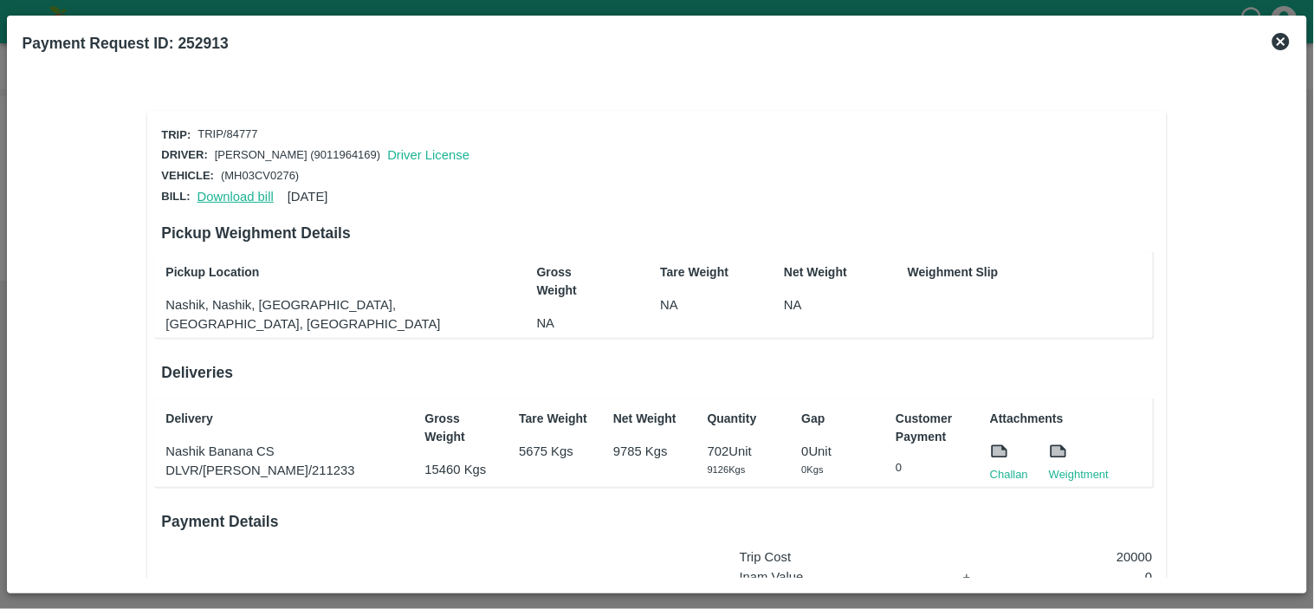
click at [238, 190] on link "Download bill" at bounding box center [236, 197] width 76 height 14
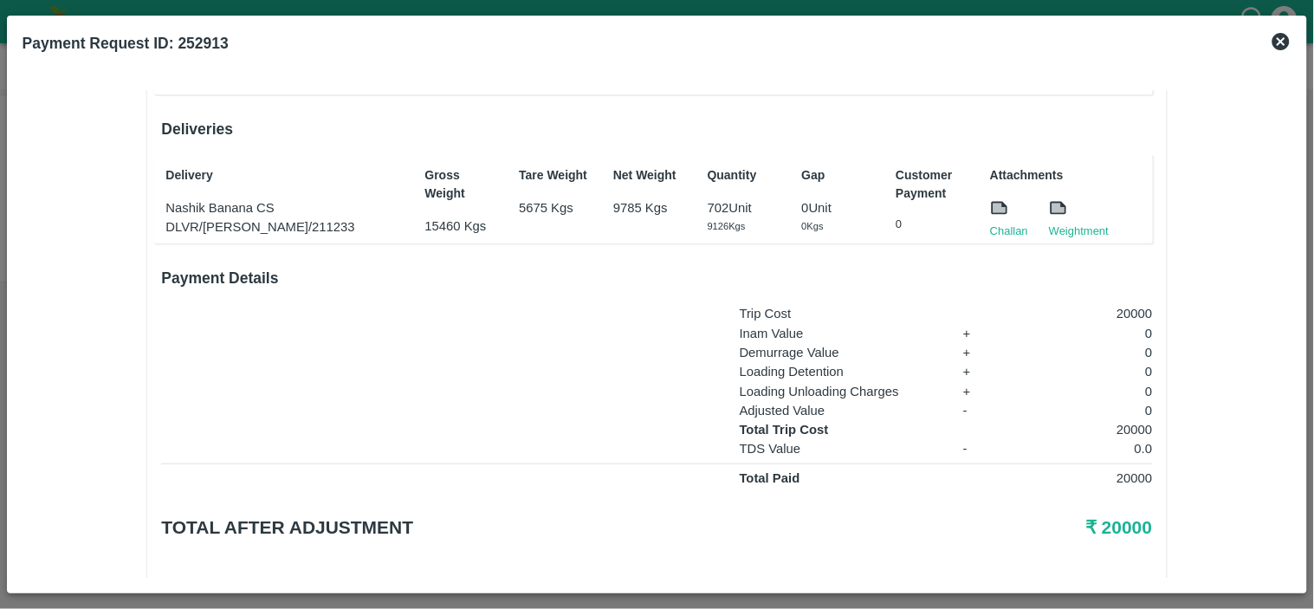
scroll to position [244, 0]
click at [998, 232] on link "Challan" at bounding box center [1009, 230] width 38 height 17
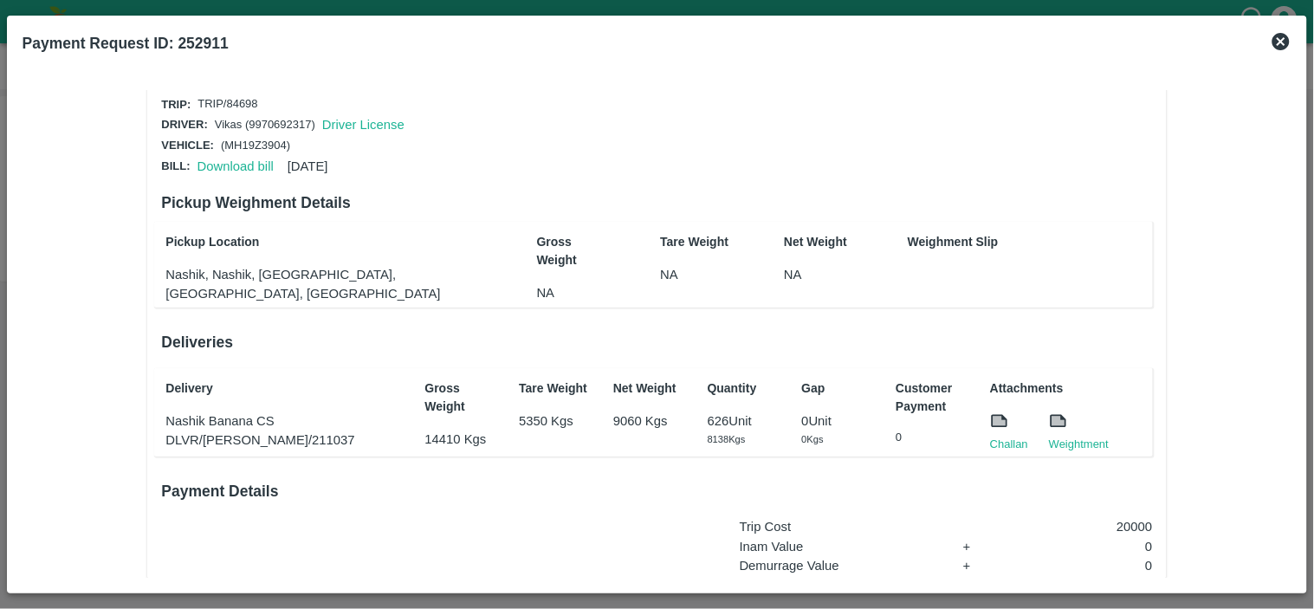
scroll to position [20, 0]
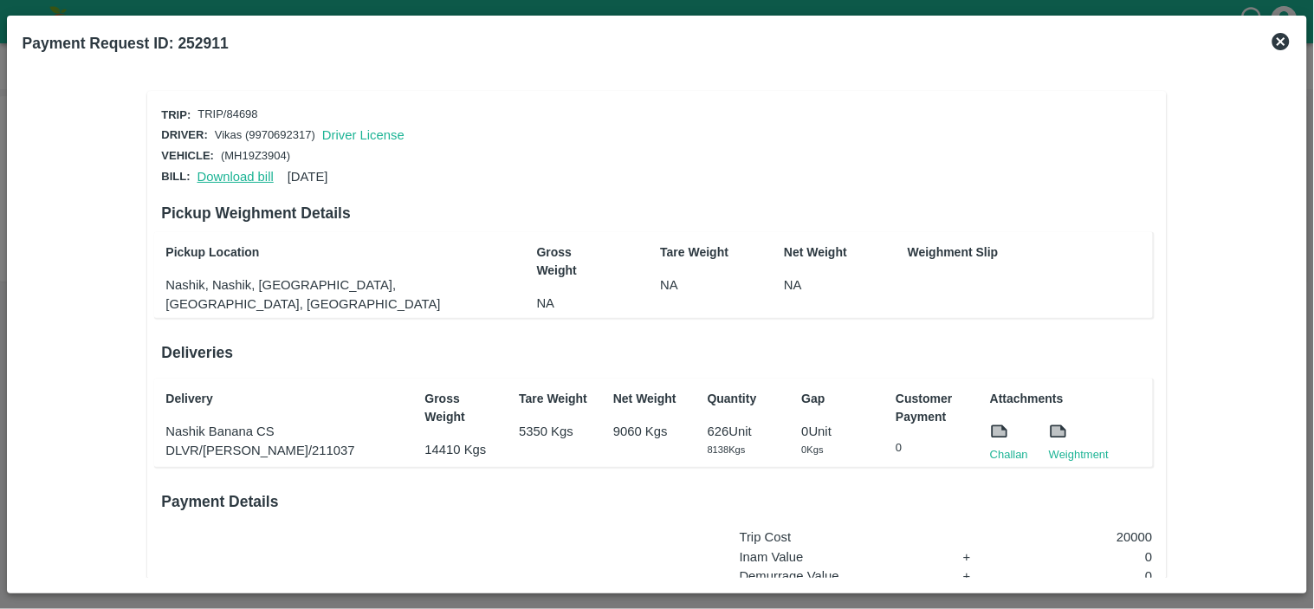
click at [221, 170] on link "Download bill" at bounding box center [236, 177] width 76 height 14
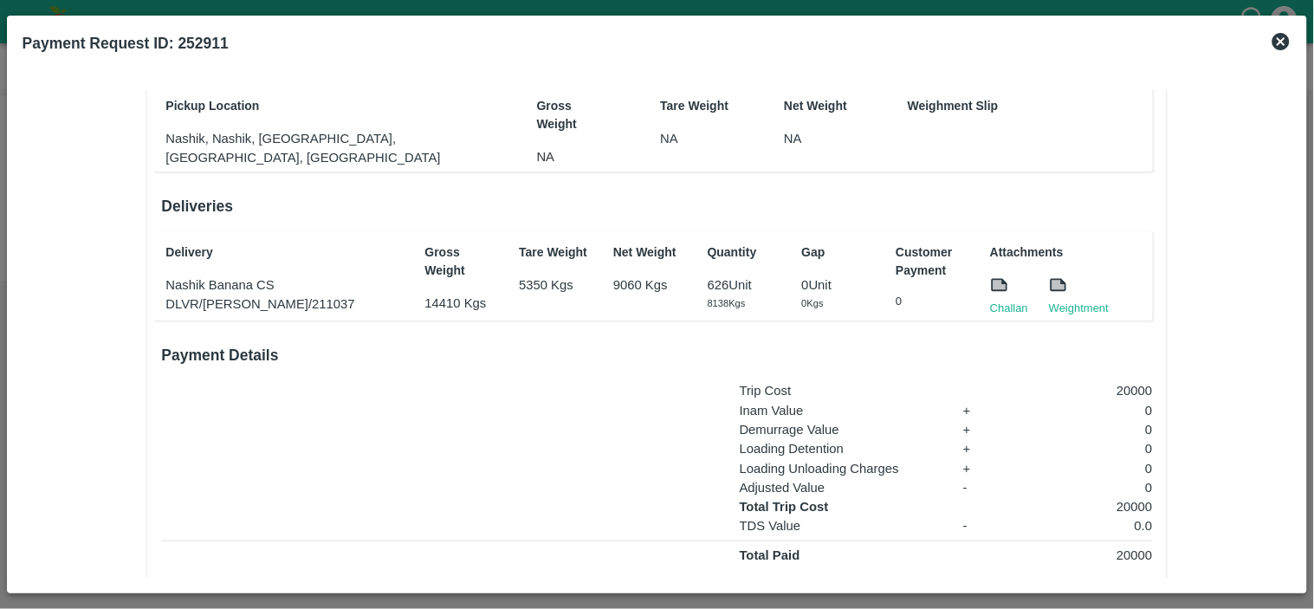
scroll to position [172, 0]
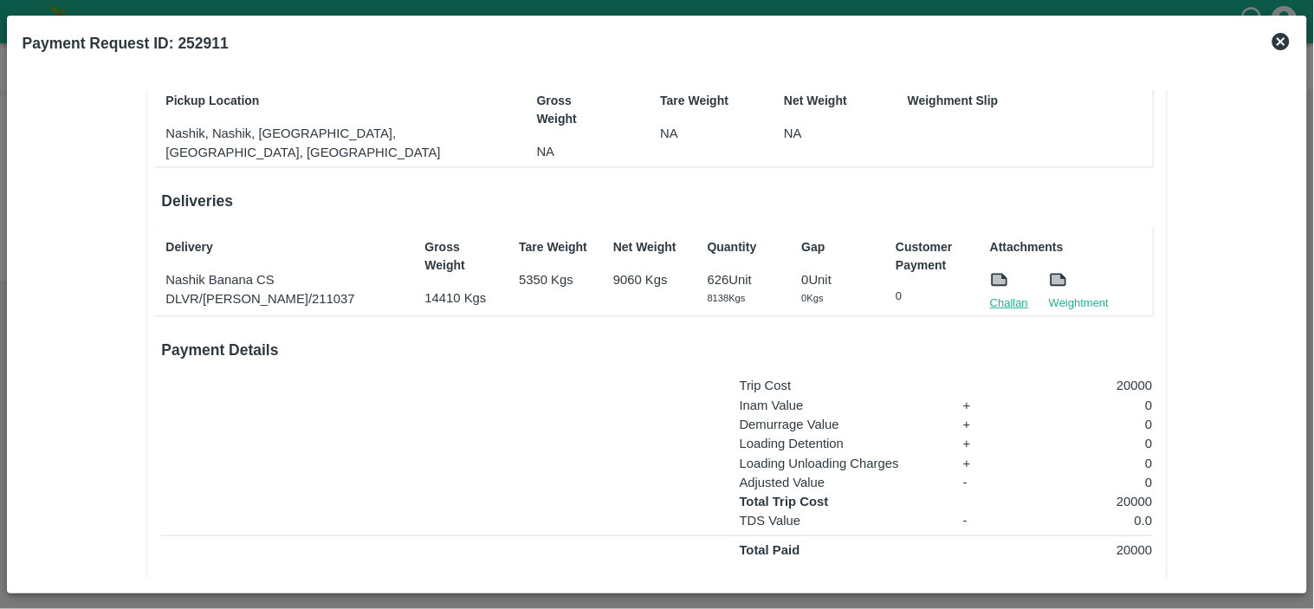
click at [1015, 297] on link "Challan" at bounding box center [1009, 303] width 38 height 17
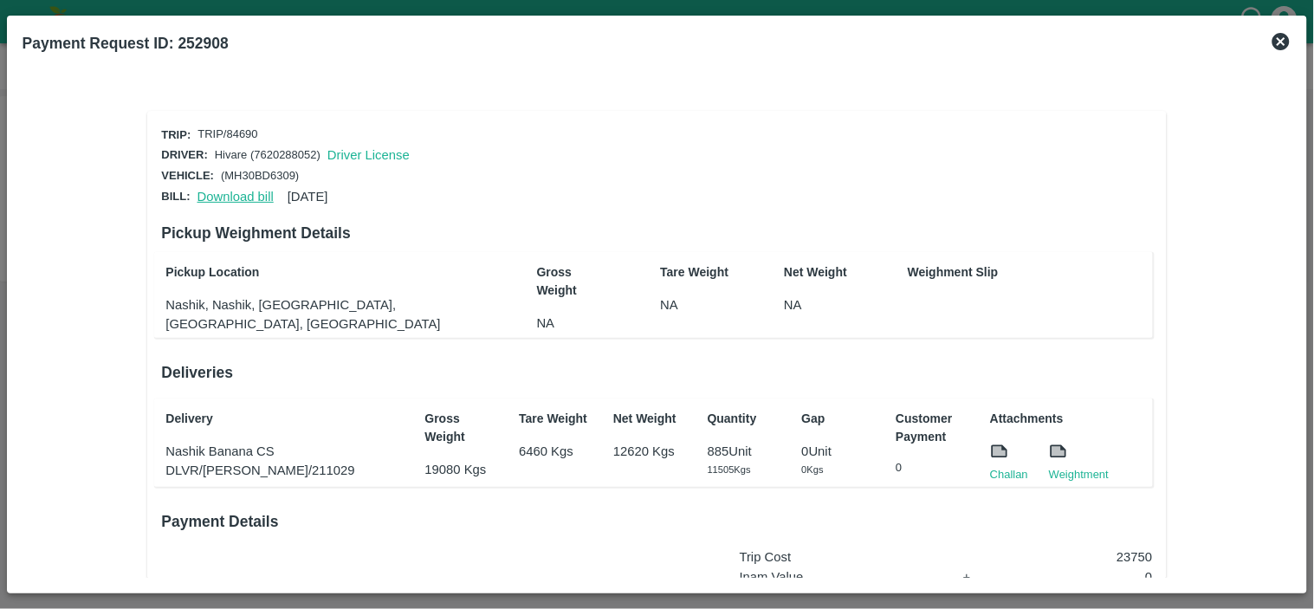
click at [237, 190] on link "Download bill" at bounding box center [236, 197] width 76 height 14
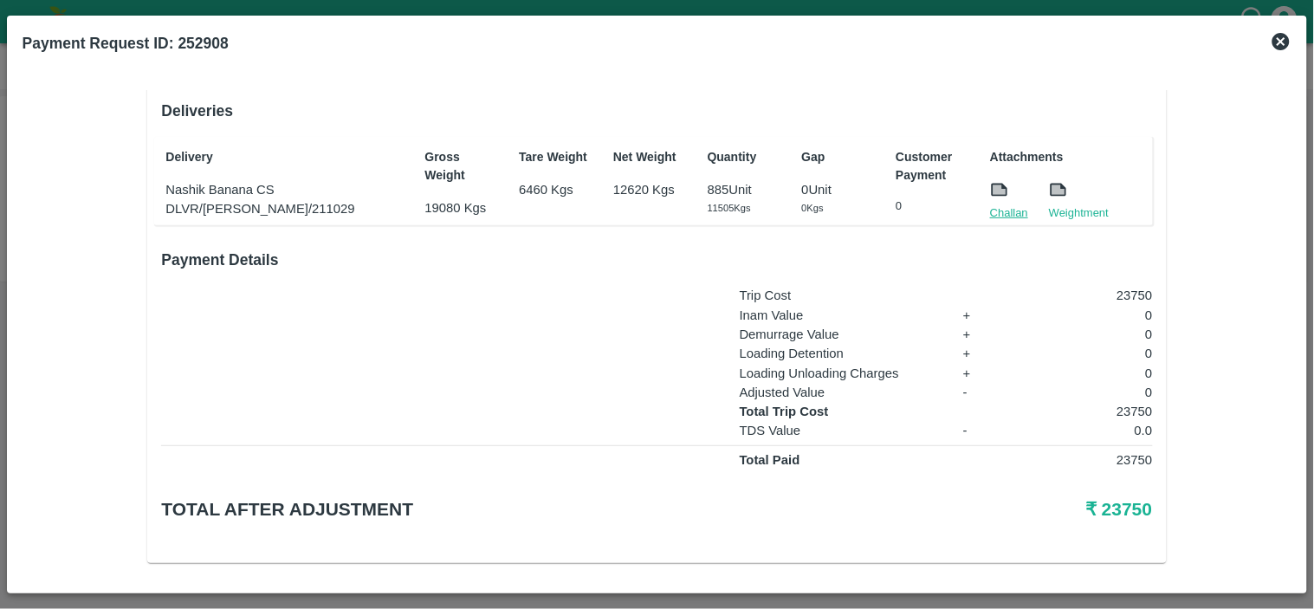
click at [991, 205] on link "Challan" at bounding box center [1009, 212] width 38 height 17
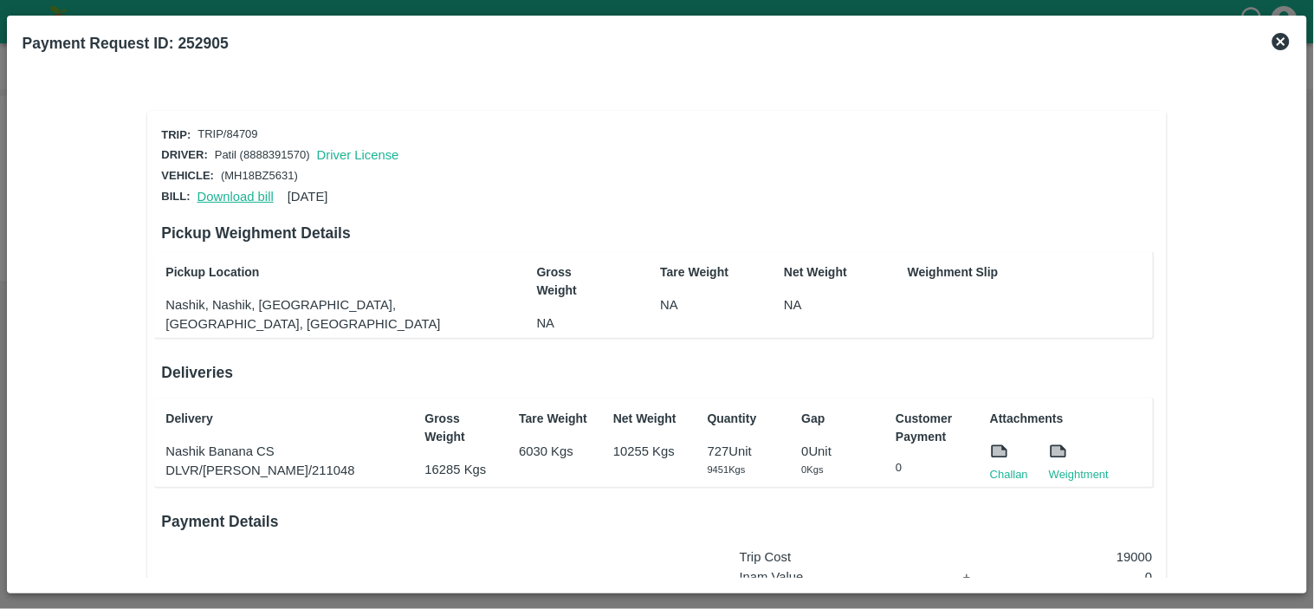
click at [255, 190] on link "Download bill" at bounding box center [236, 197] width 76 height 14
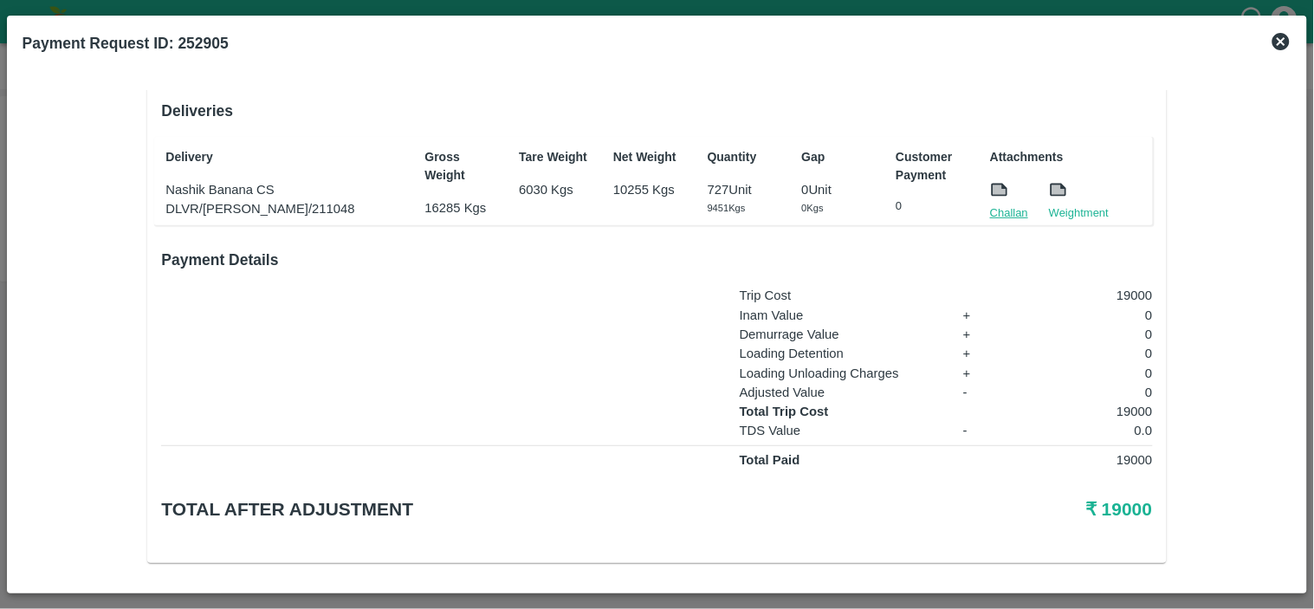
click at [1009, 206] on link "Challan" at bounding box center [1009, 212] width 38 height 17
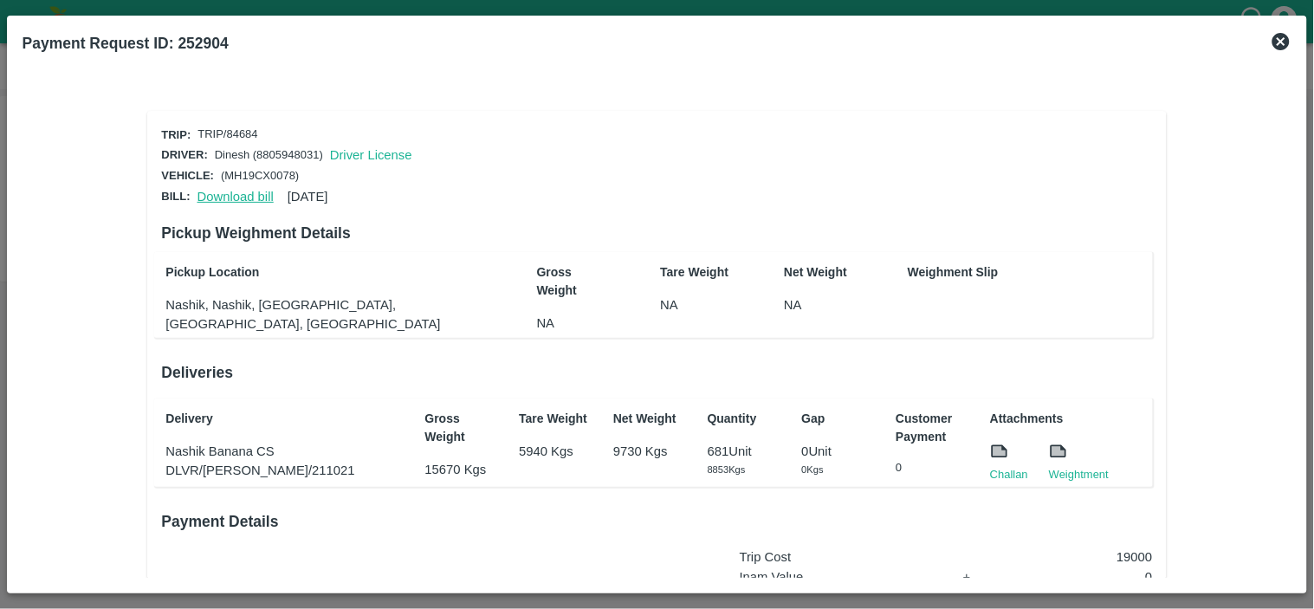
click at [228, 196] on link "Download bill" at bounding box center [236, 197] width 76 height 14
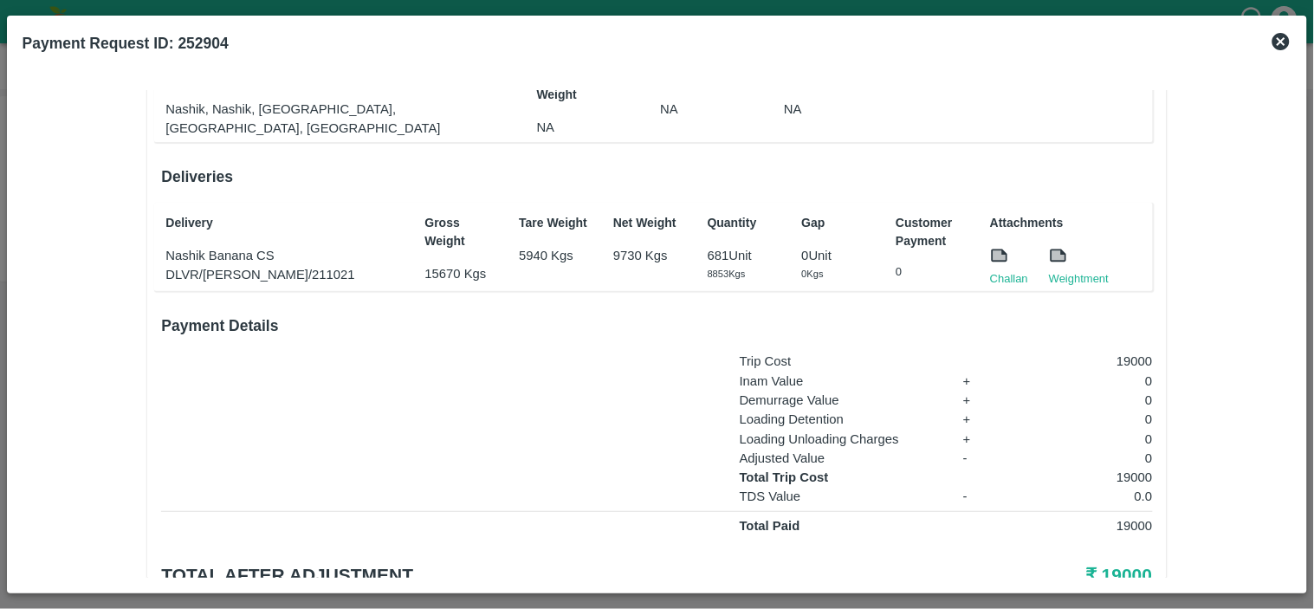
scroll to position [262, 0]
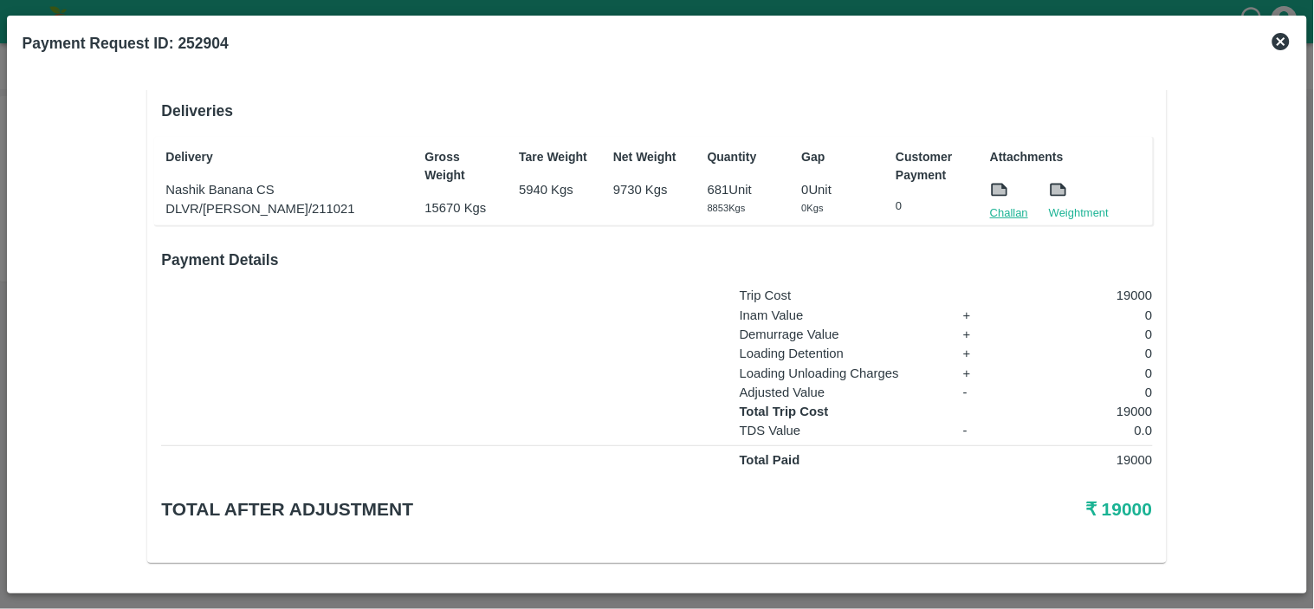
click at [1011, 208] on link "Challan" at bounding box center [1009, 212] width 38 height 17
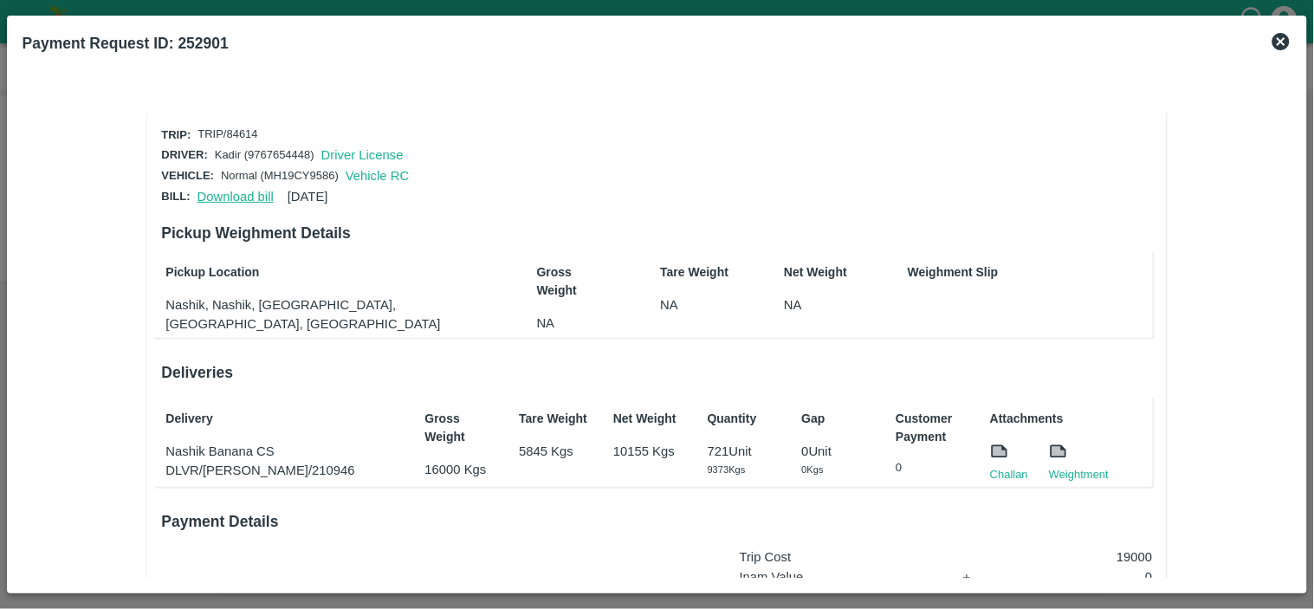
click at [225, 191] on link "Download bill" at bounding box center [236, 197] width 76 height 14
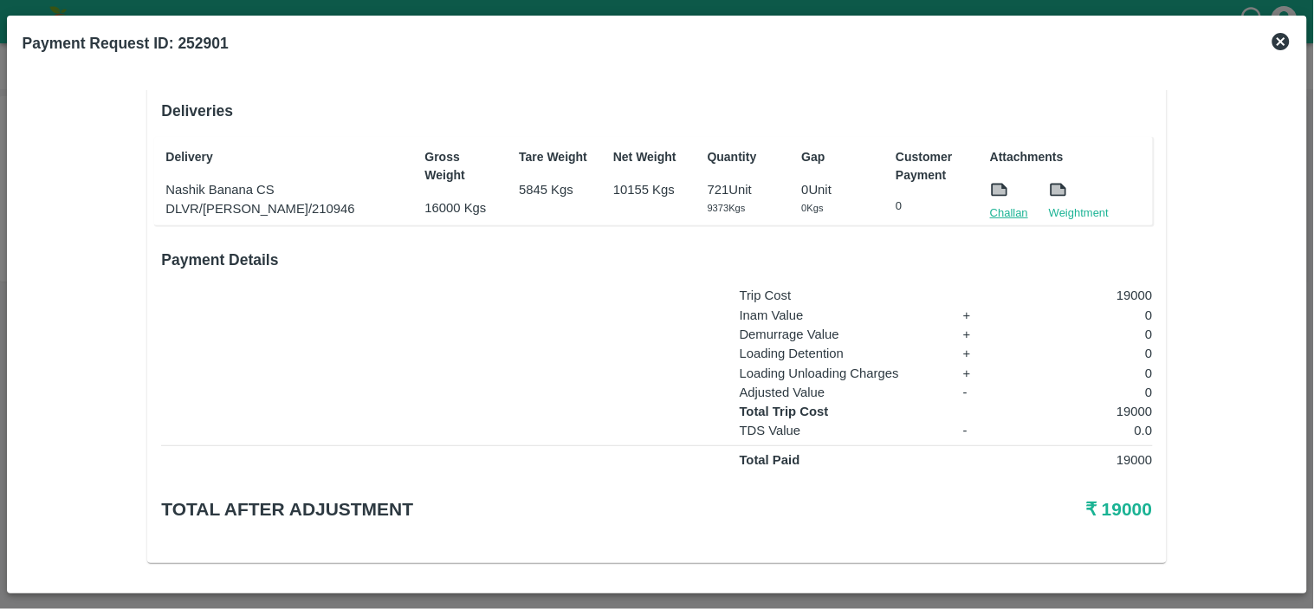
click at [992, 204] on link "Challan" at bounding box center [1009, 212] width 38 height 17
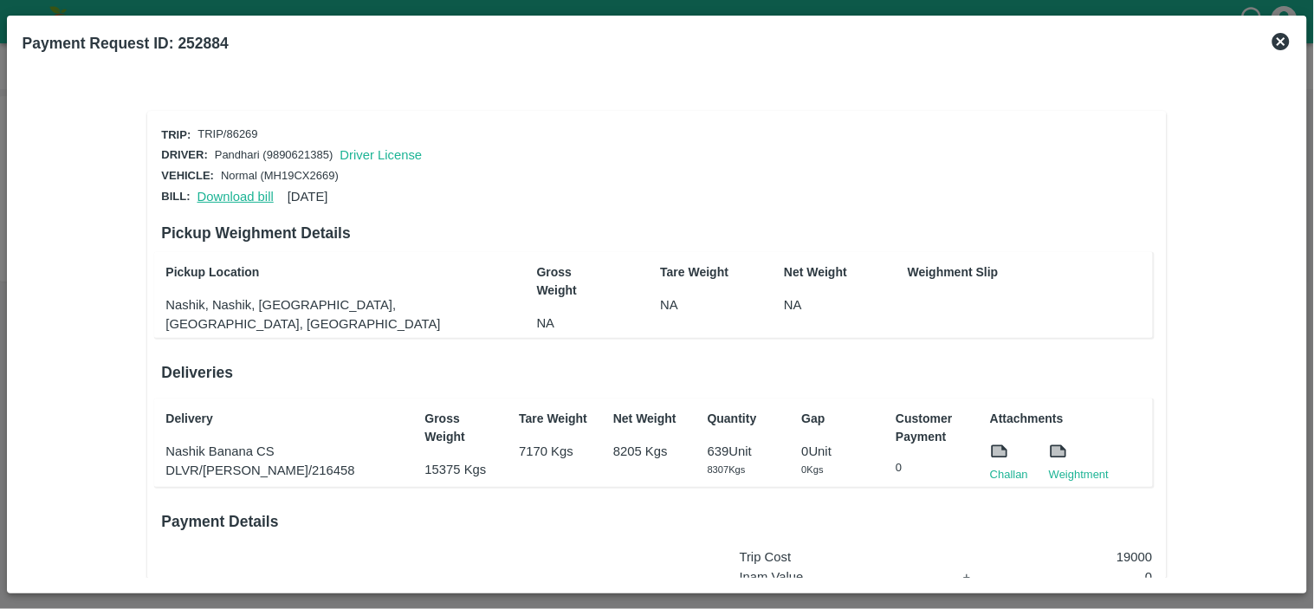
click at [215, 191] on link "Download bill" at bounding box center [236, 197] width 76 height 14
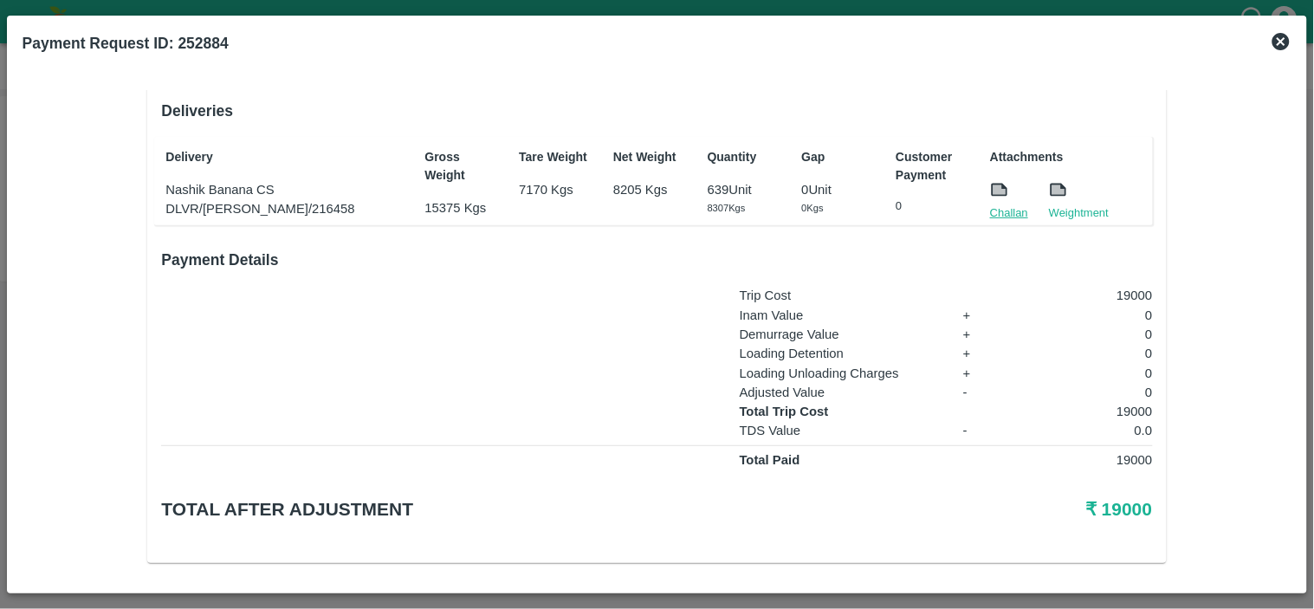
click at [1002, 208] on link "Challan" at bounding box center [1009, 212] width 38 height 17
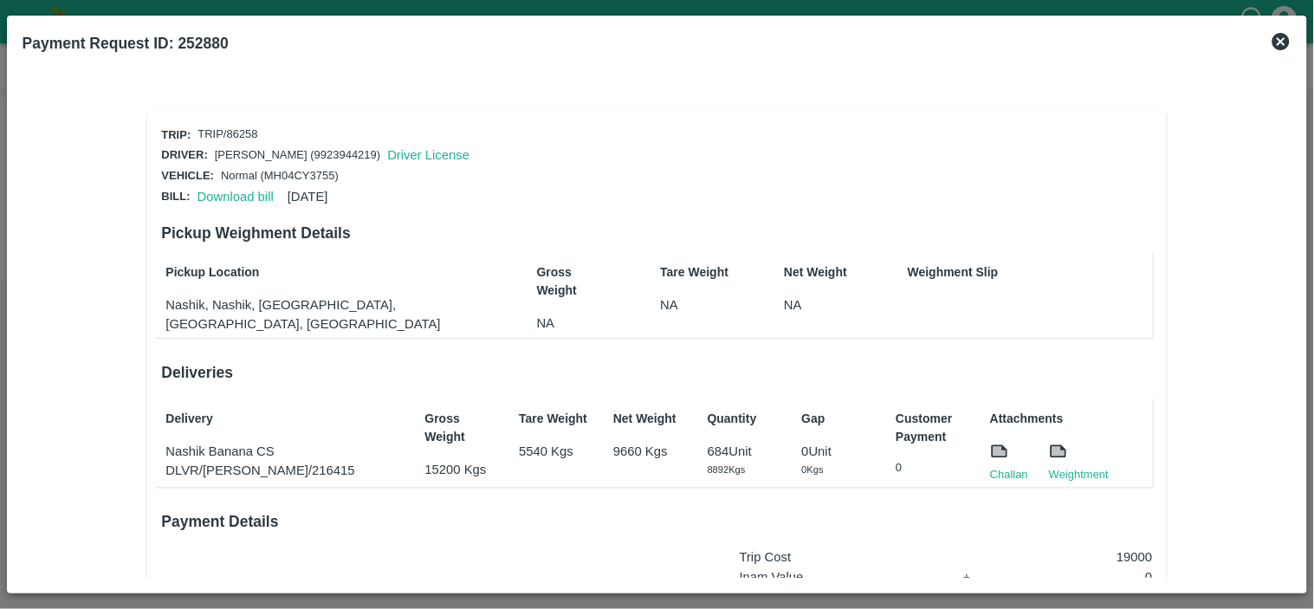
click at [494, 283] on div "Pickup Location Nashik, Nashik, Nashik, Maharashtra, India Gross Weight NA Tare…" at bounding box center [653, 295] width 998 height 87
click at [230, 190] on link "Download bill" at bounding box center [236, 197] width 76 height 14
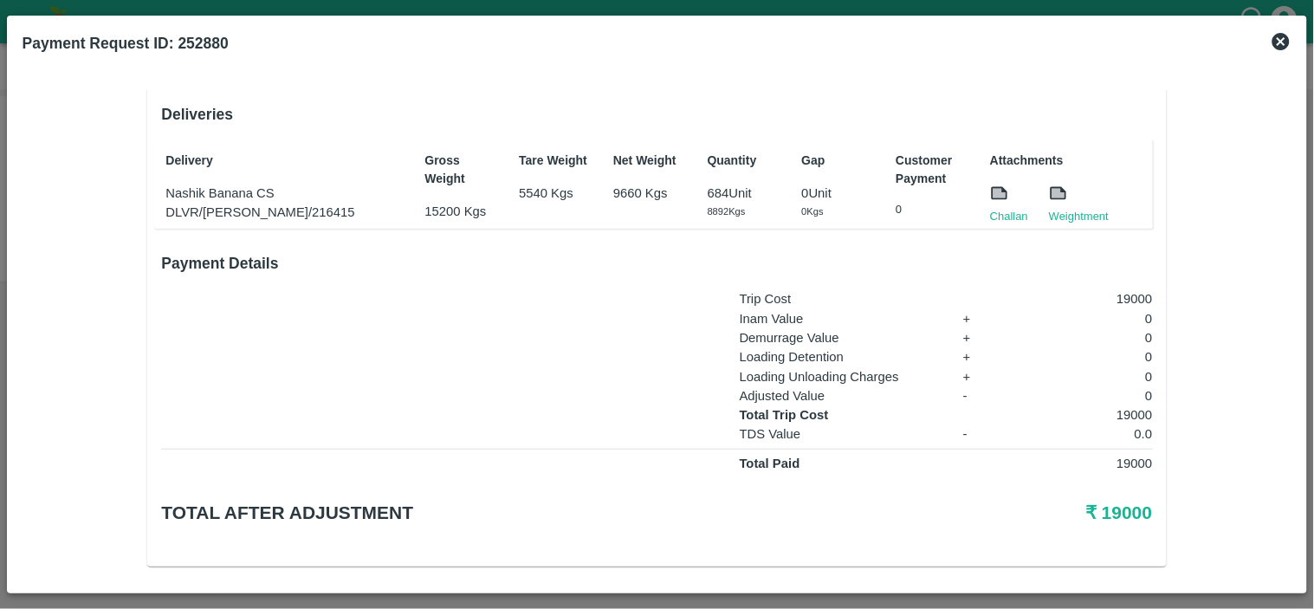
scroll to position [262, 0]
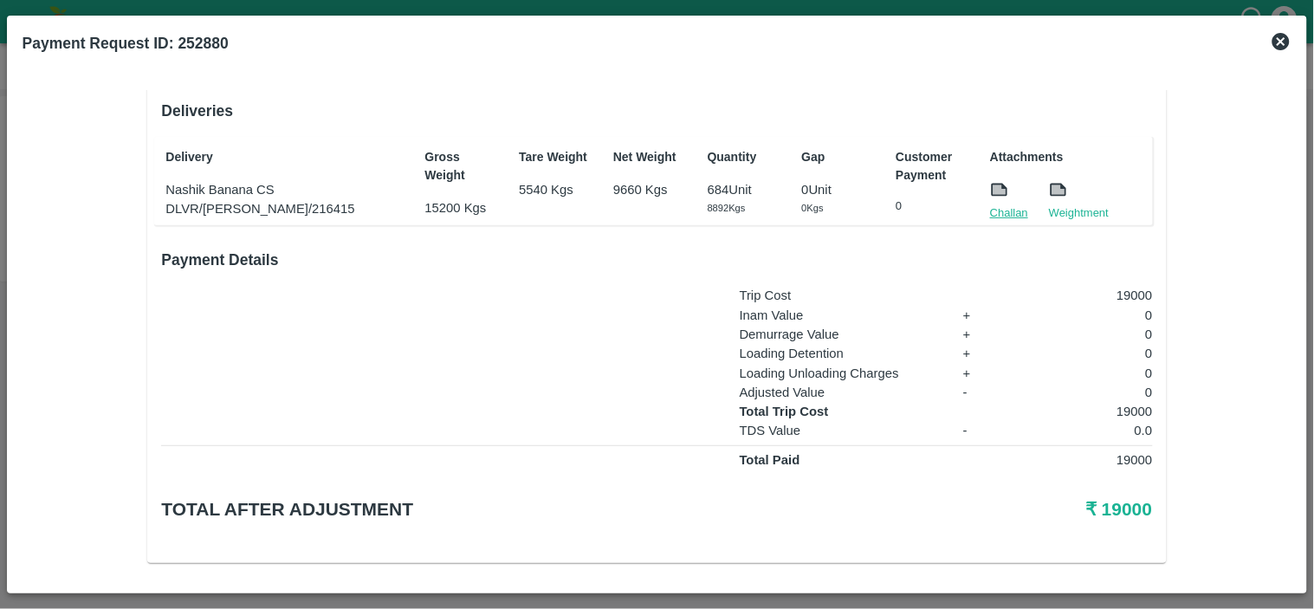
click at [1008, 211] on link "Challan" at bounding box center [1009, 212] width 38 height 17
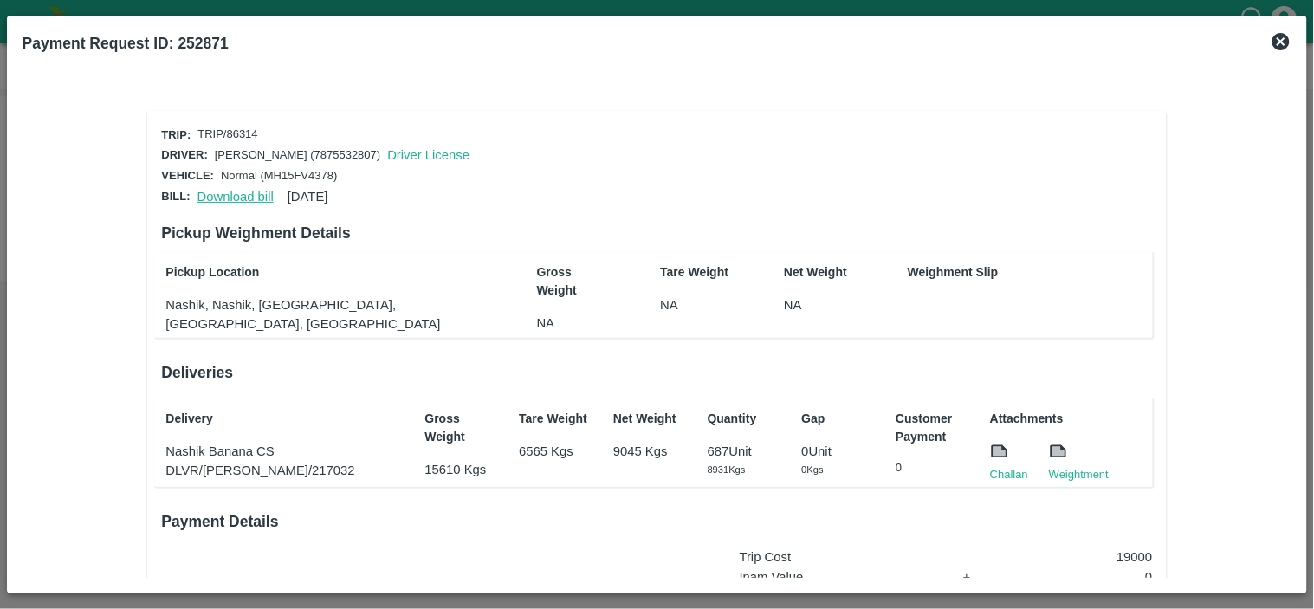
click at [227, 191] on link "Download bill" at bounding box center [236, 197] width 76 height 14
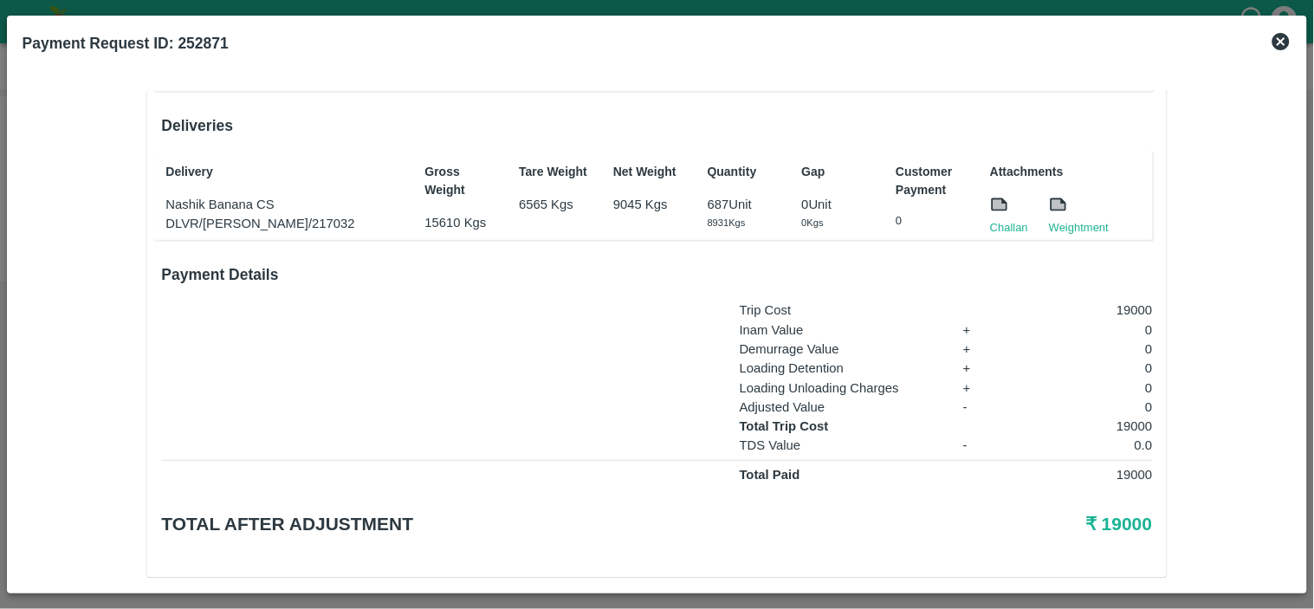
scroll to position [262, 0]
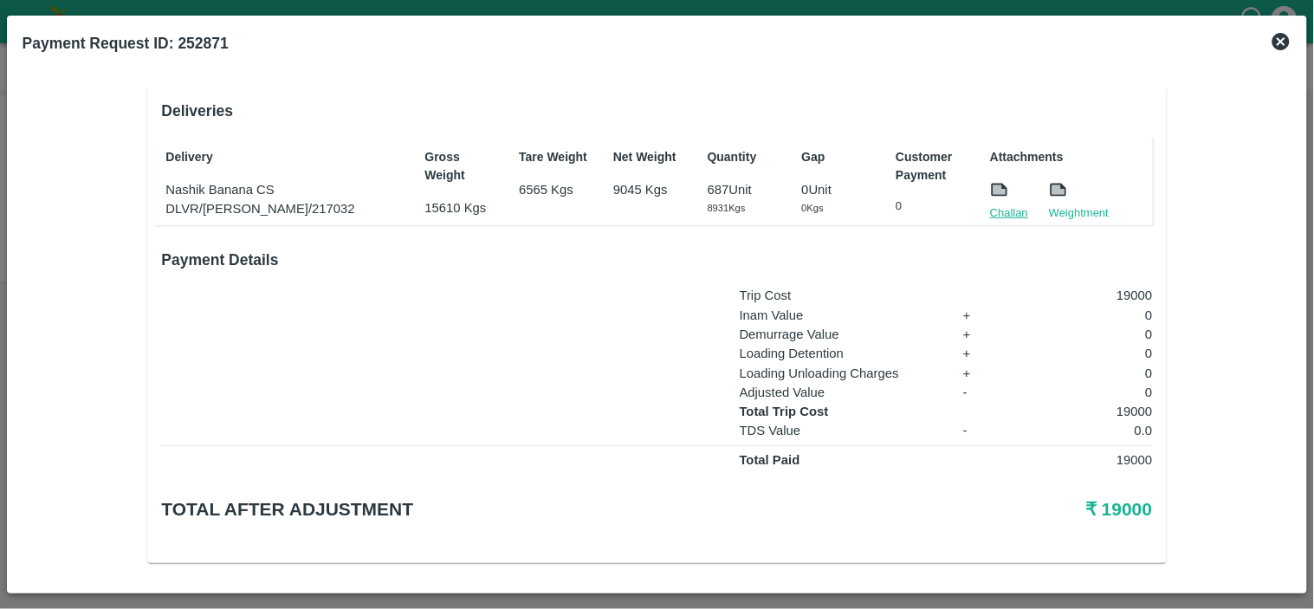
click at [1014, 209] on link "Challan" at bounding box center [1009, 212] width 38 height 17
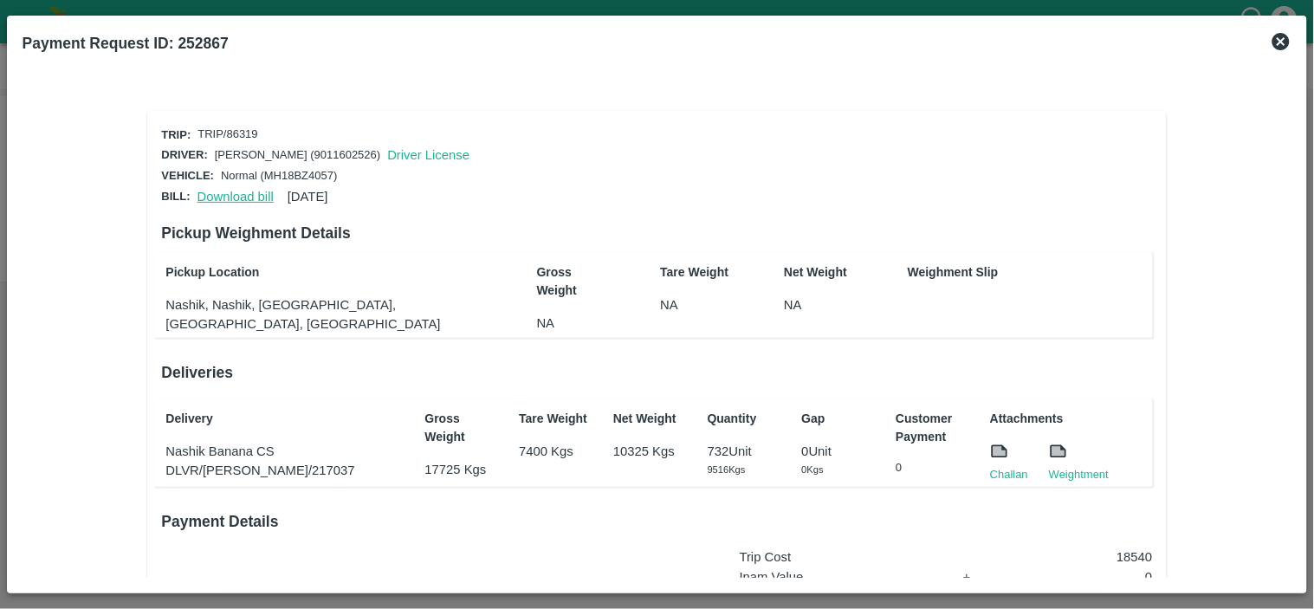
click at [226, 190] on link "Download bill" at bounding box center [236, 197] width 76 height 14
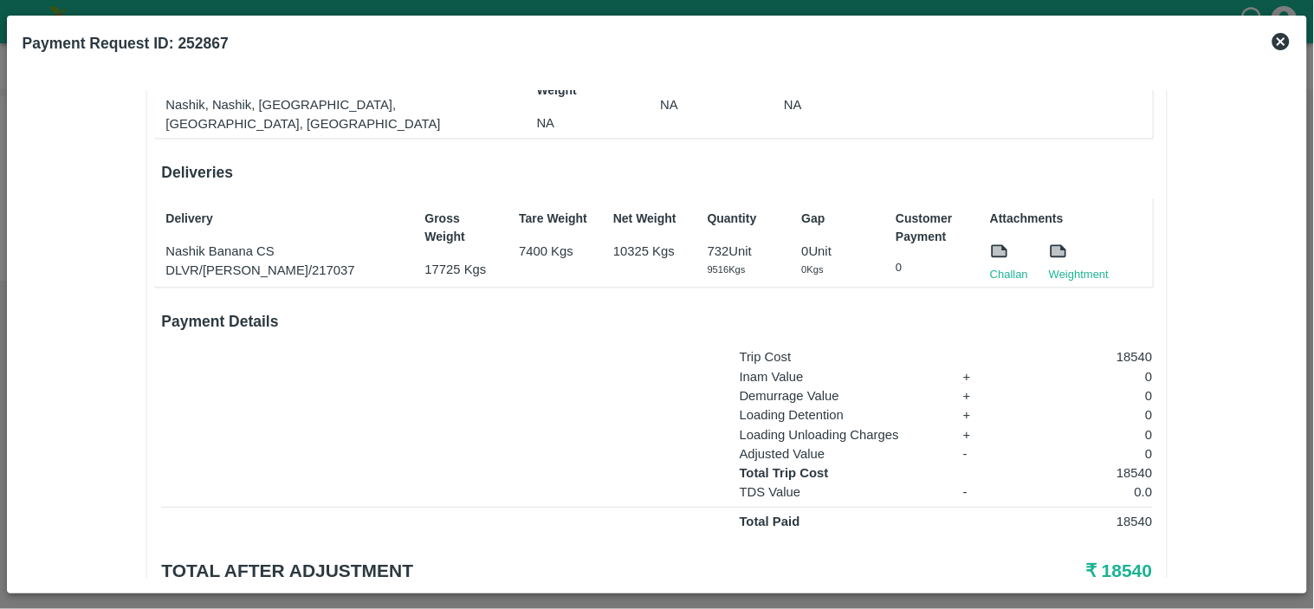
scroll to position [214, 0]
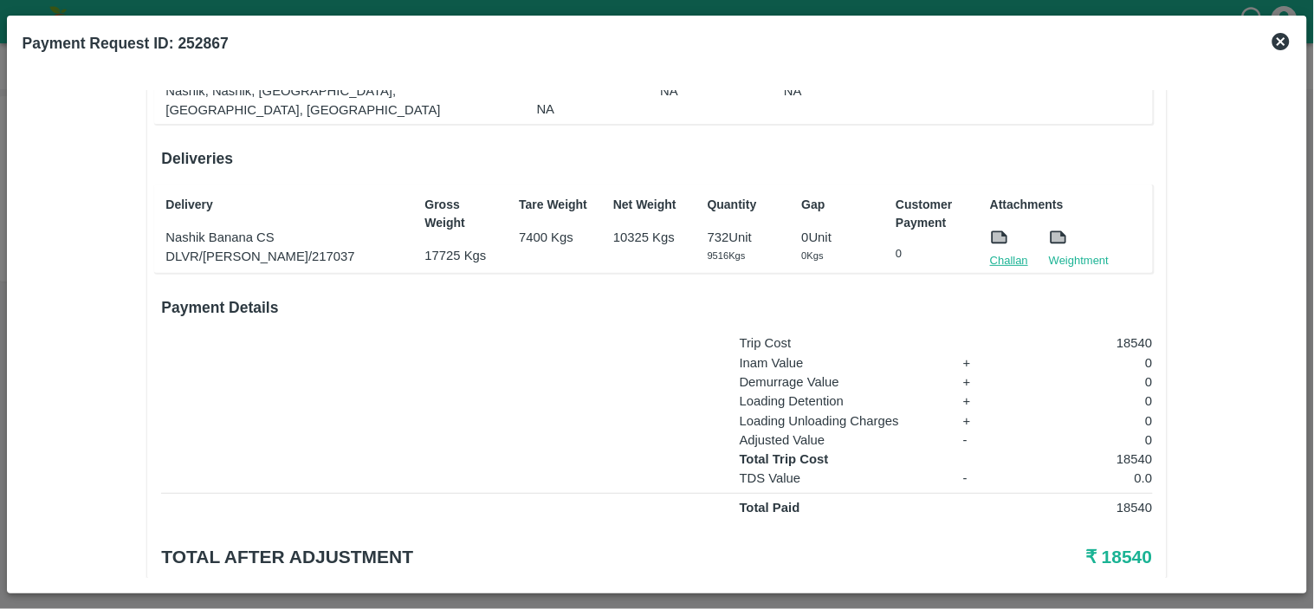
click at [1008, 252] on link "Challan" at bounding box center [1009, 260] width 38 height 17
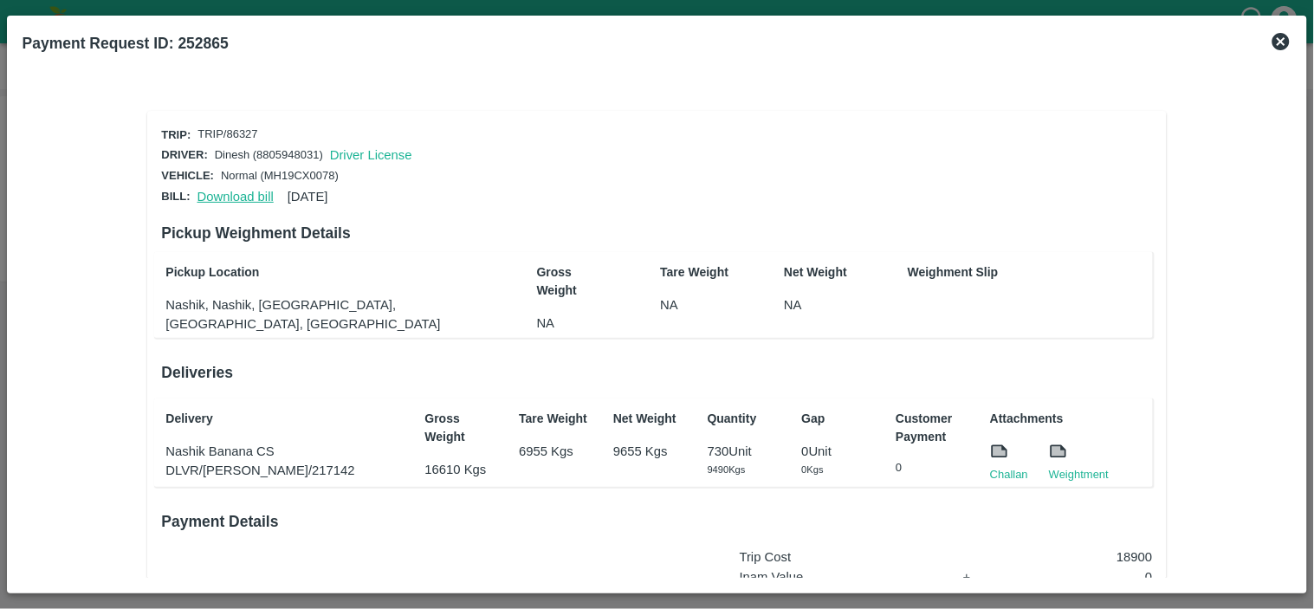
click at [230, 196] on link "Download bill" at bounding box center [236, 197] width 76 height 14
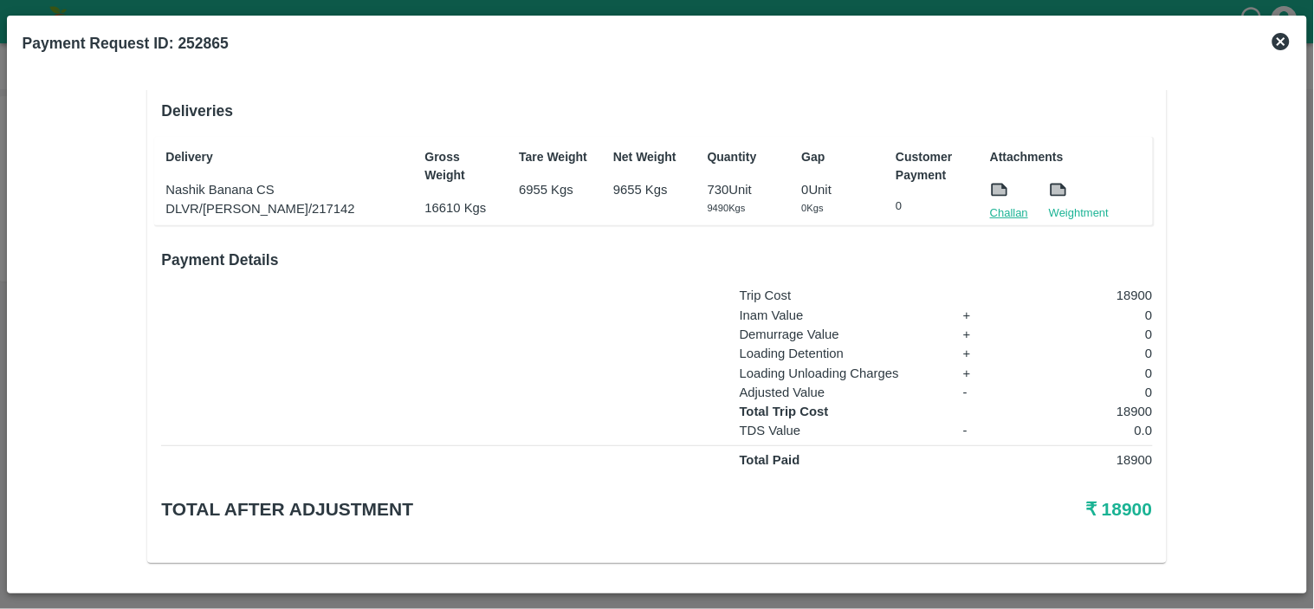
click at [1005, 204] on link "Challan" at bounding box center [1009, 212] width 38 height 17
